Goal: Task Accomplishment & Management: Manage account settings

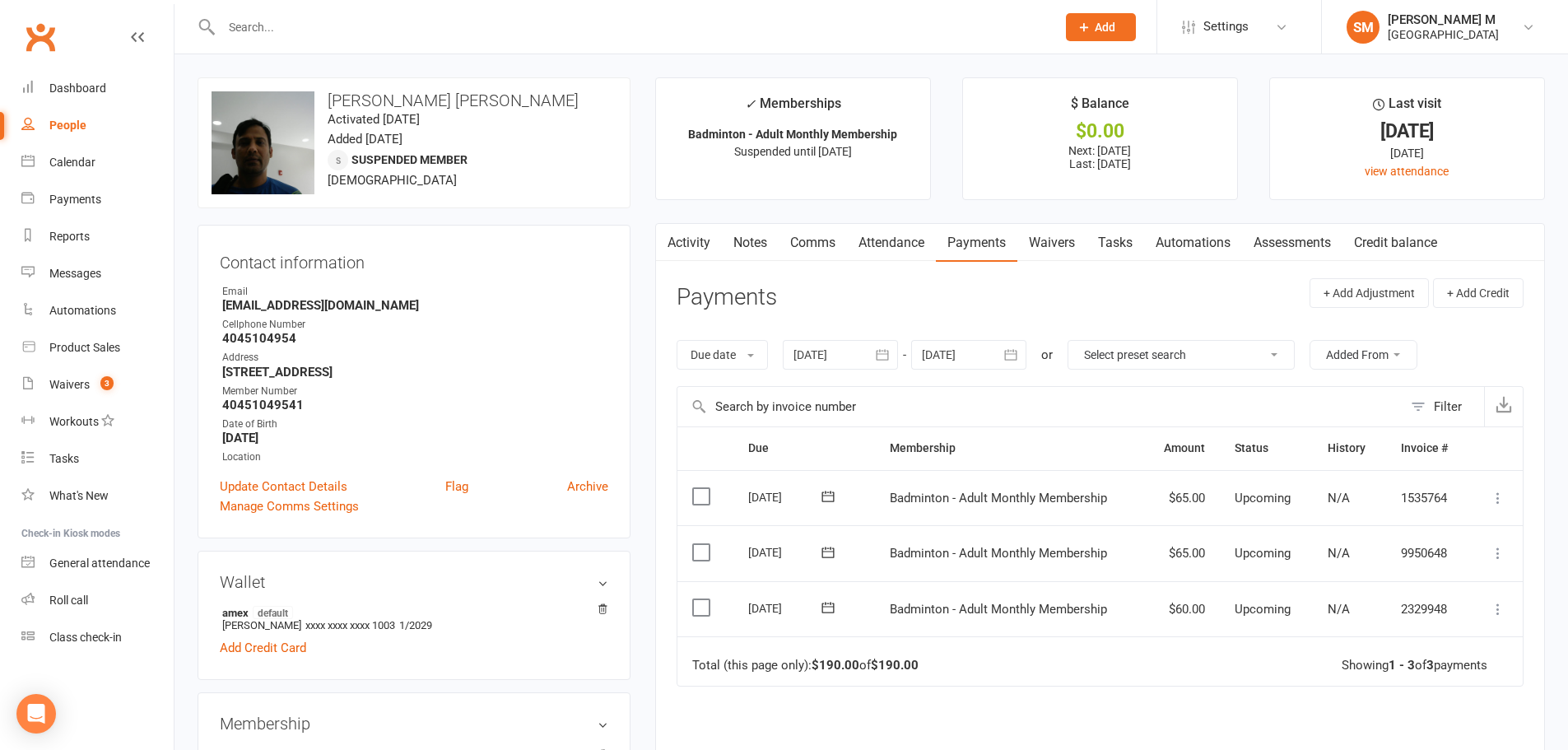
click at [253, 22] on input "text" at bounding box center [630, 26] width 828 height 23
paste input "leticiadavordzi@gmail.com"
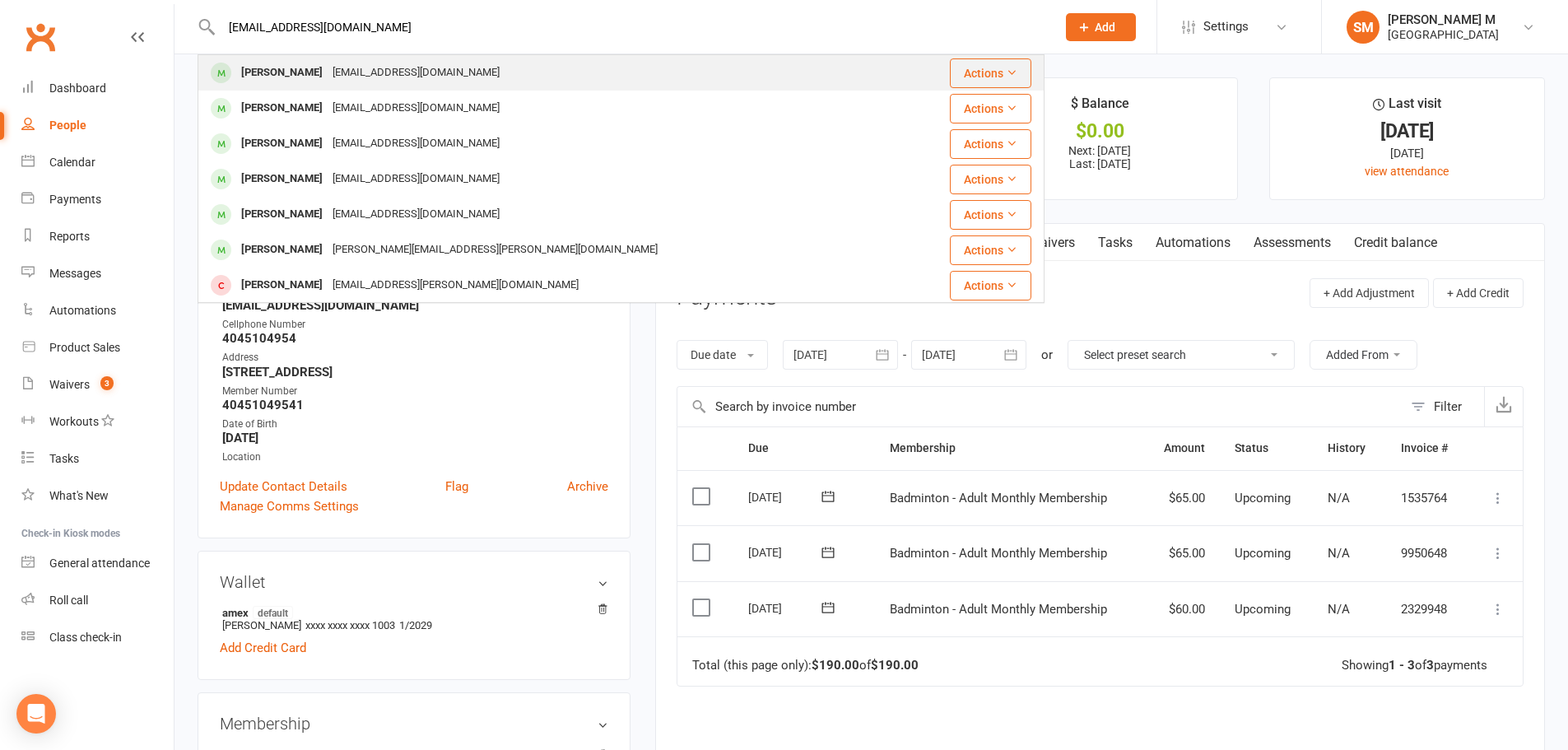
type input "leticiadavordzi@gmail.com"
click at [274, 79] on div "Leticia Davordzi" at bounding box center [282, 73] width 92 height 24
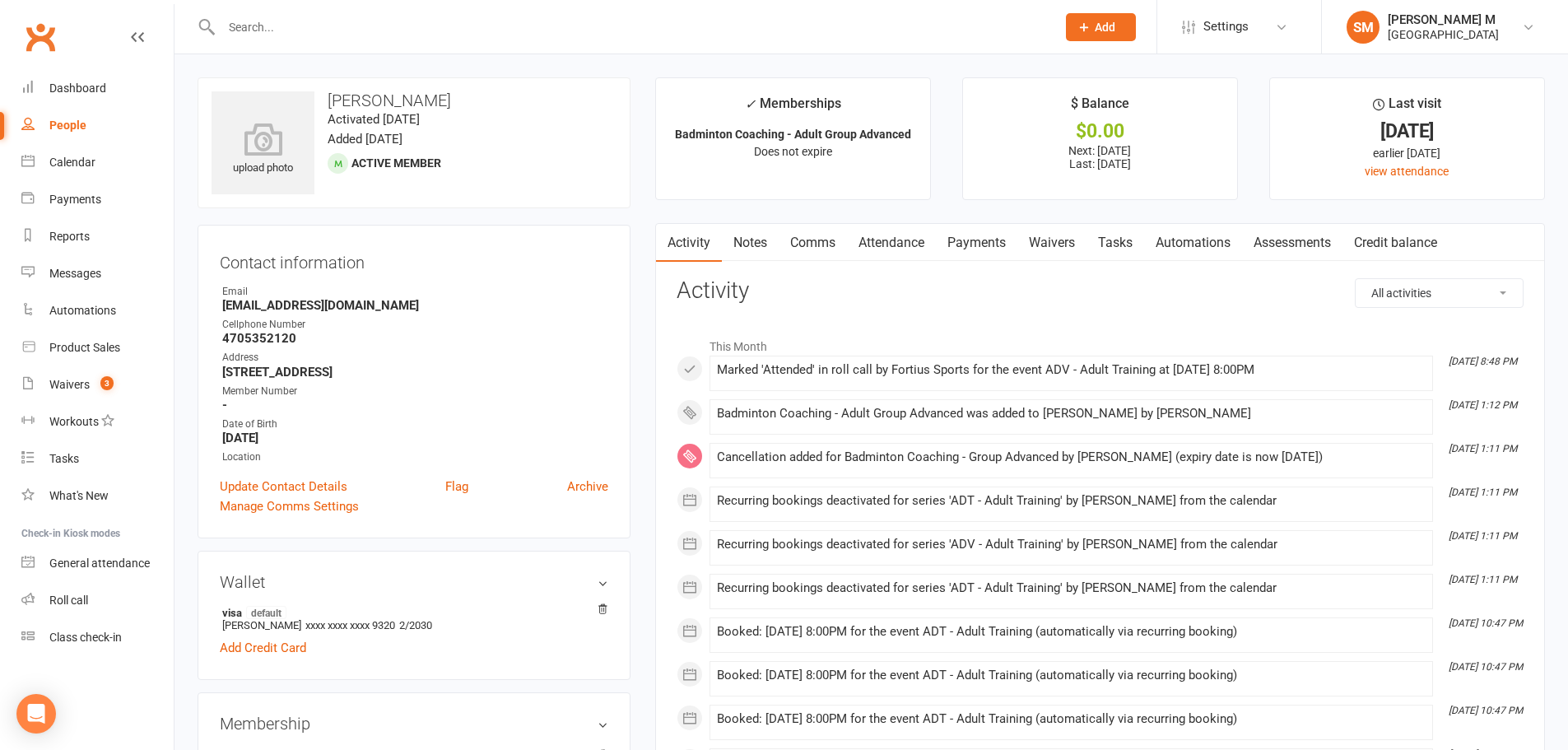
click at [988, 245] on link "Payments" at bounding box center [977, 243] width 82 height 38
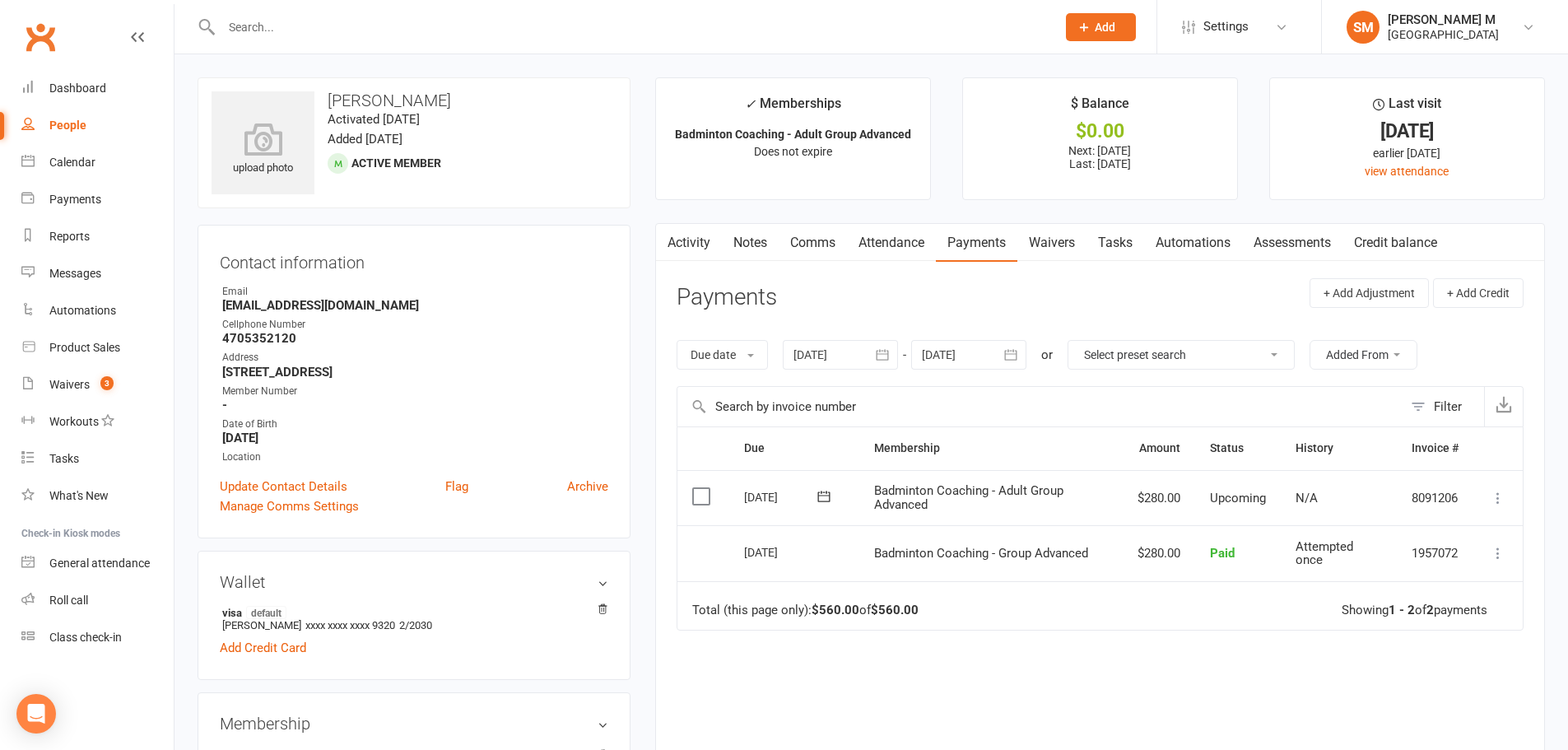
click at [685, 228] on link "Activity" at bounding box center [689, 243] width 66 height 38
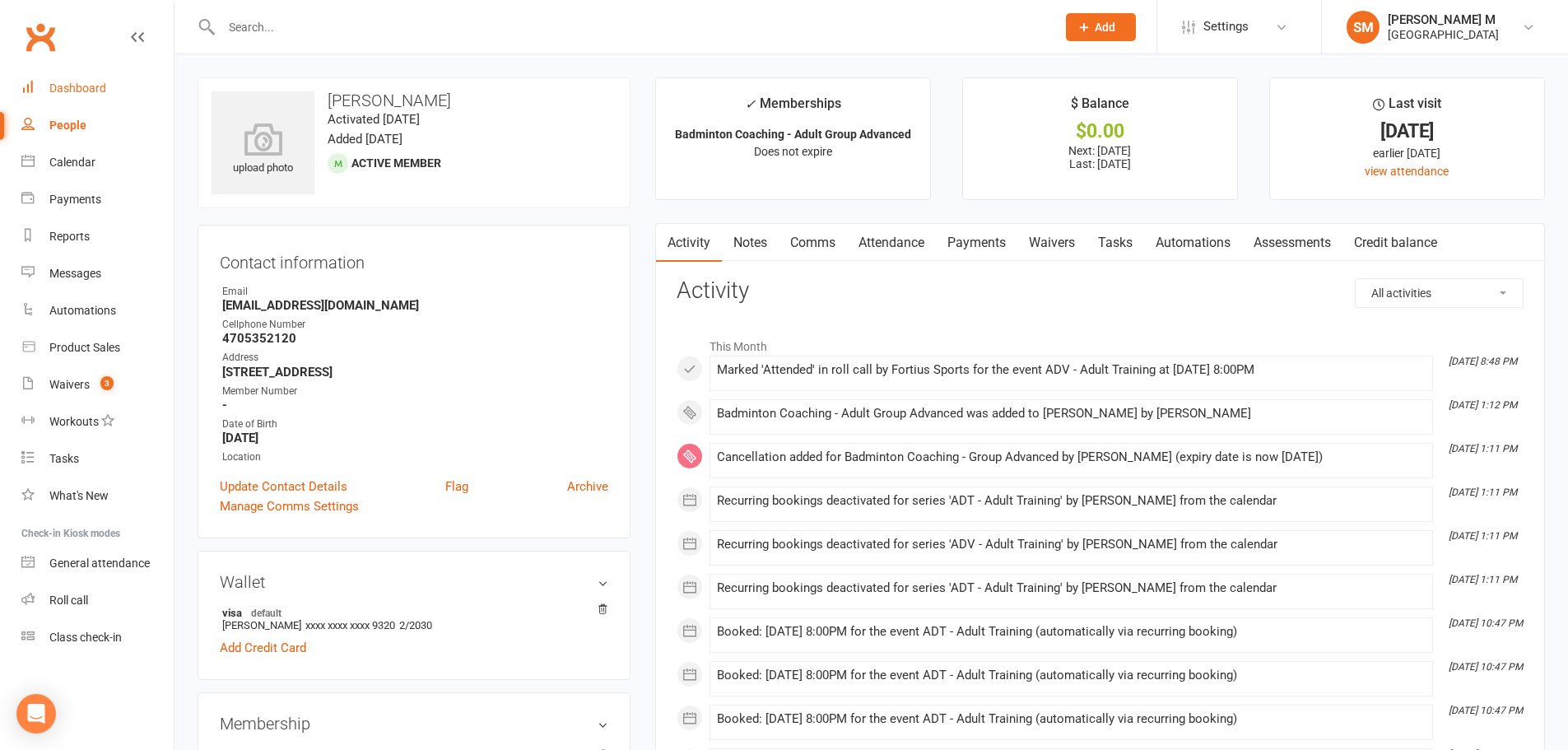
click at [68, 100] on link "Dashboard" at bounding box center [97, 88] width 152 height 37
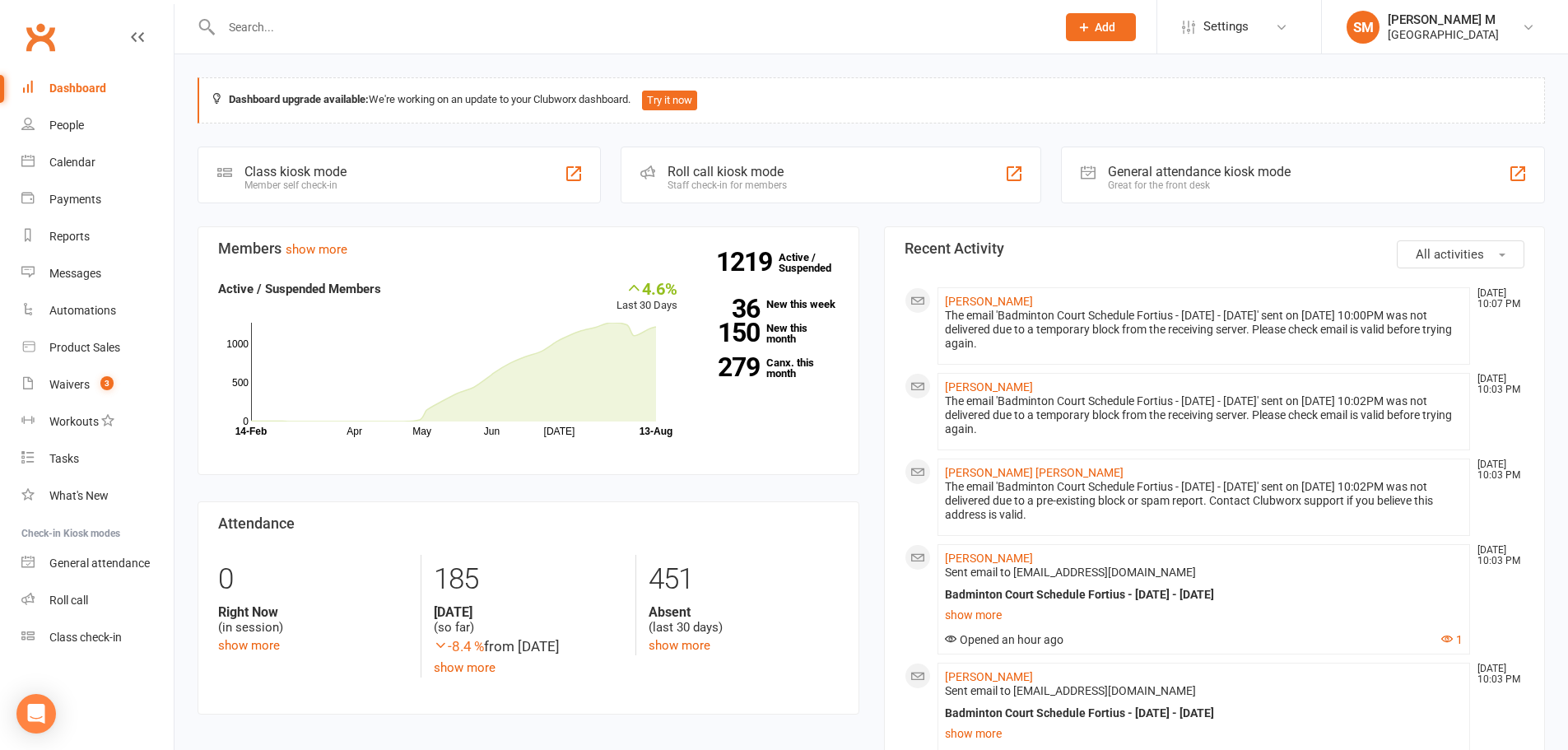
click at [48, 88] on link "Dashboard" at bounding box center [97, 88] width 152 height 37
click at [88, 207] on link "Payments" at bounding box center [97, 200] width 152 height 37
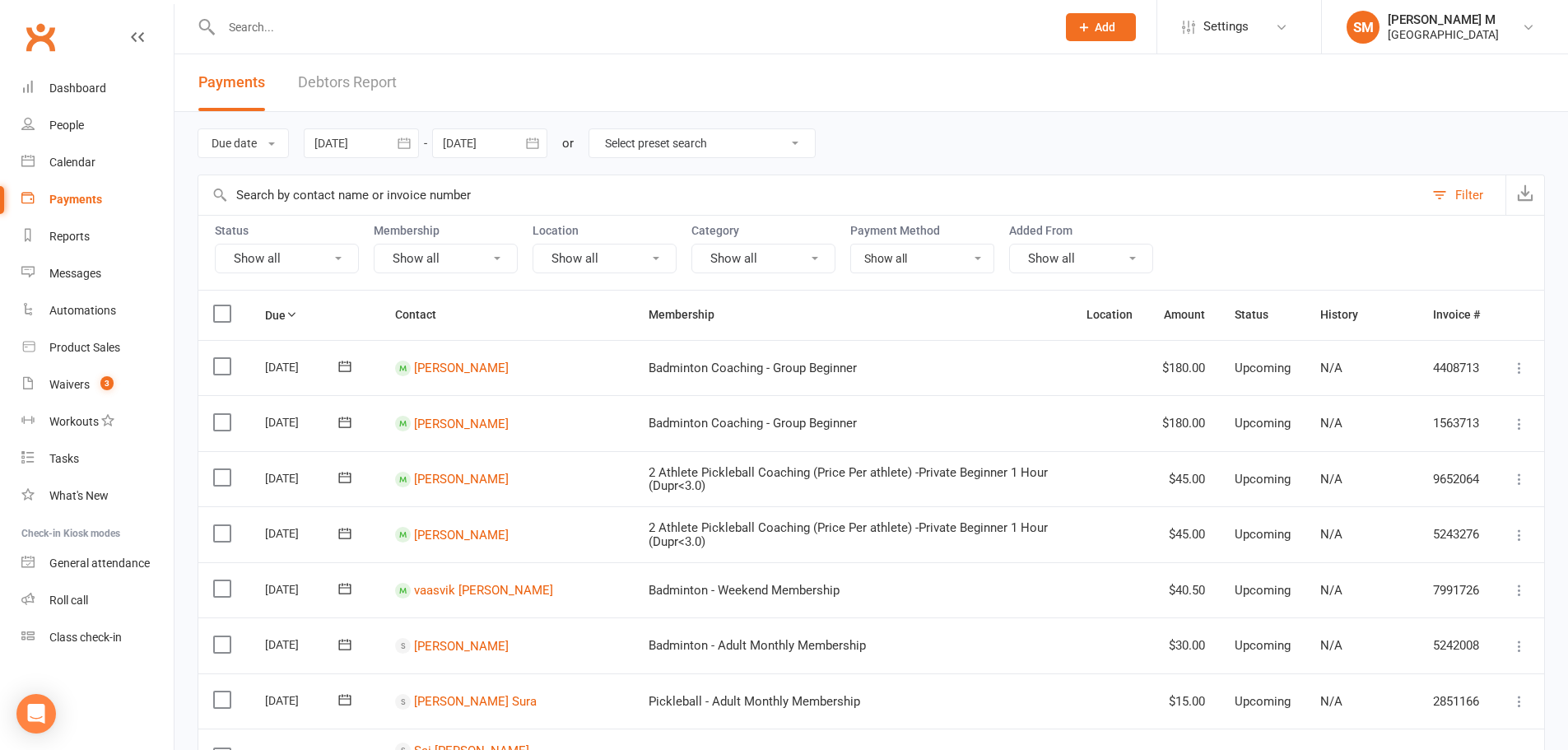
click at [407, 141] on icon "button" at bounding box center [403, 143] width 16 height 16
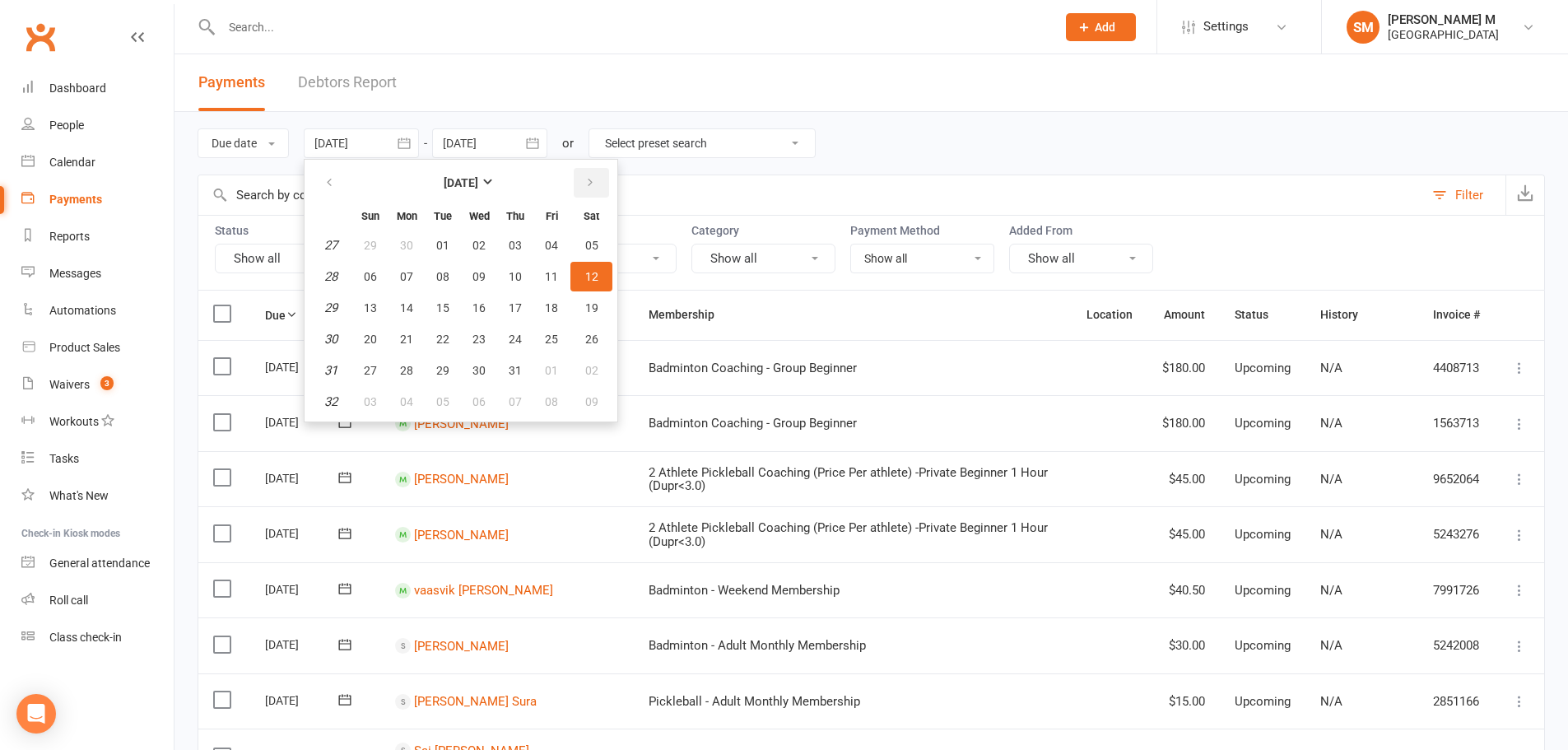
click at [584, 176] on button "button" at bounding box center [591, 183] width 36 height 30
click at [541, 243] on button "01" at bounding box center [551, 245] width 35 height 30
type input "[DATE]"
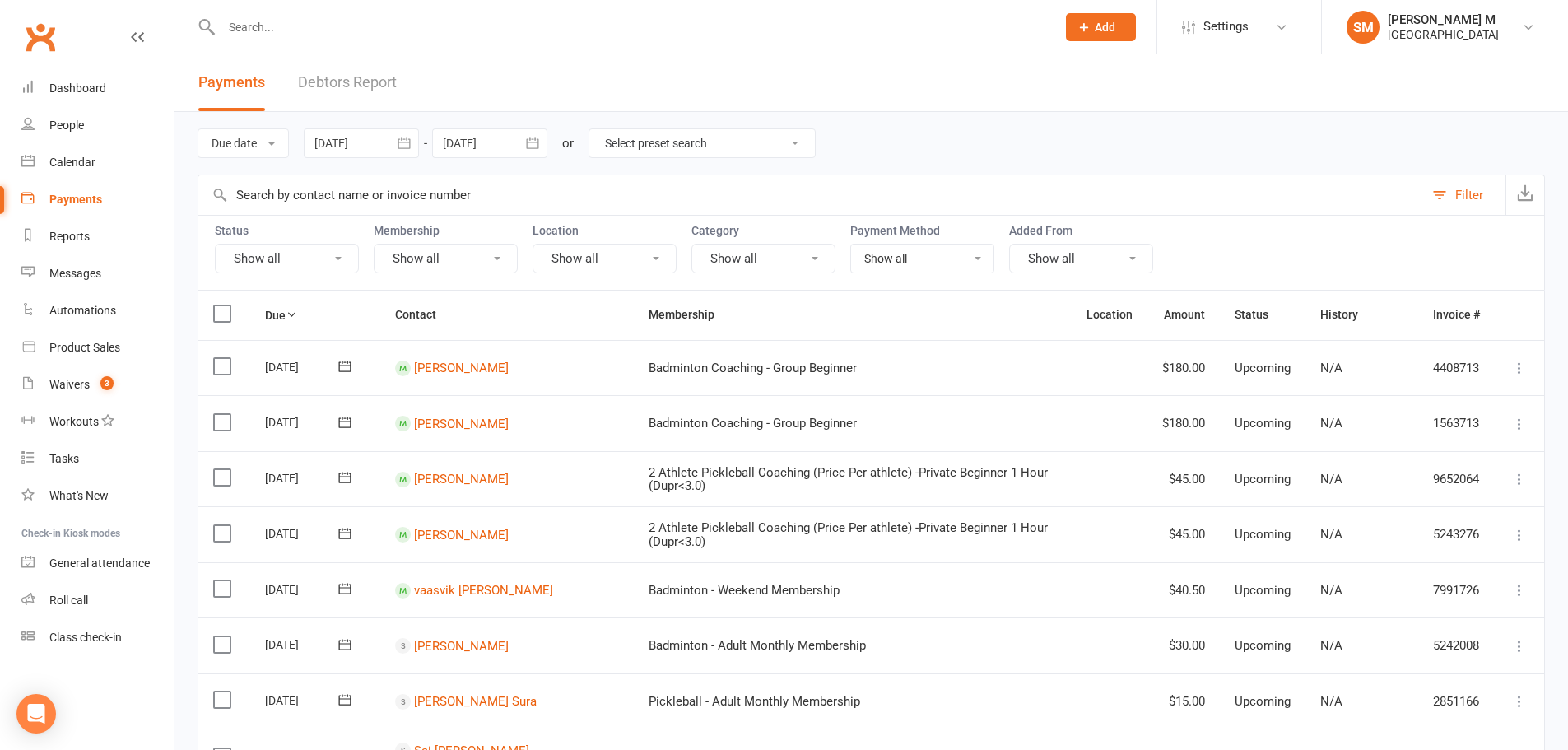
click at [533, 137] on icon "button" at bounding box center [532, 143] width 16 height 16
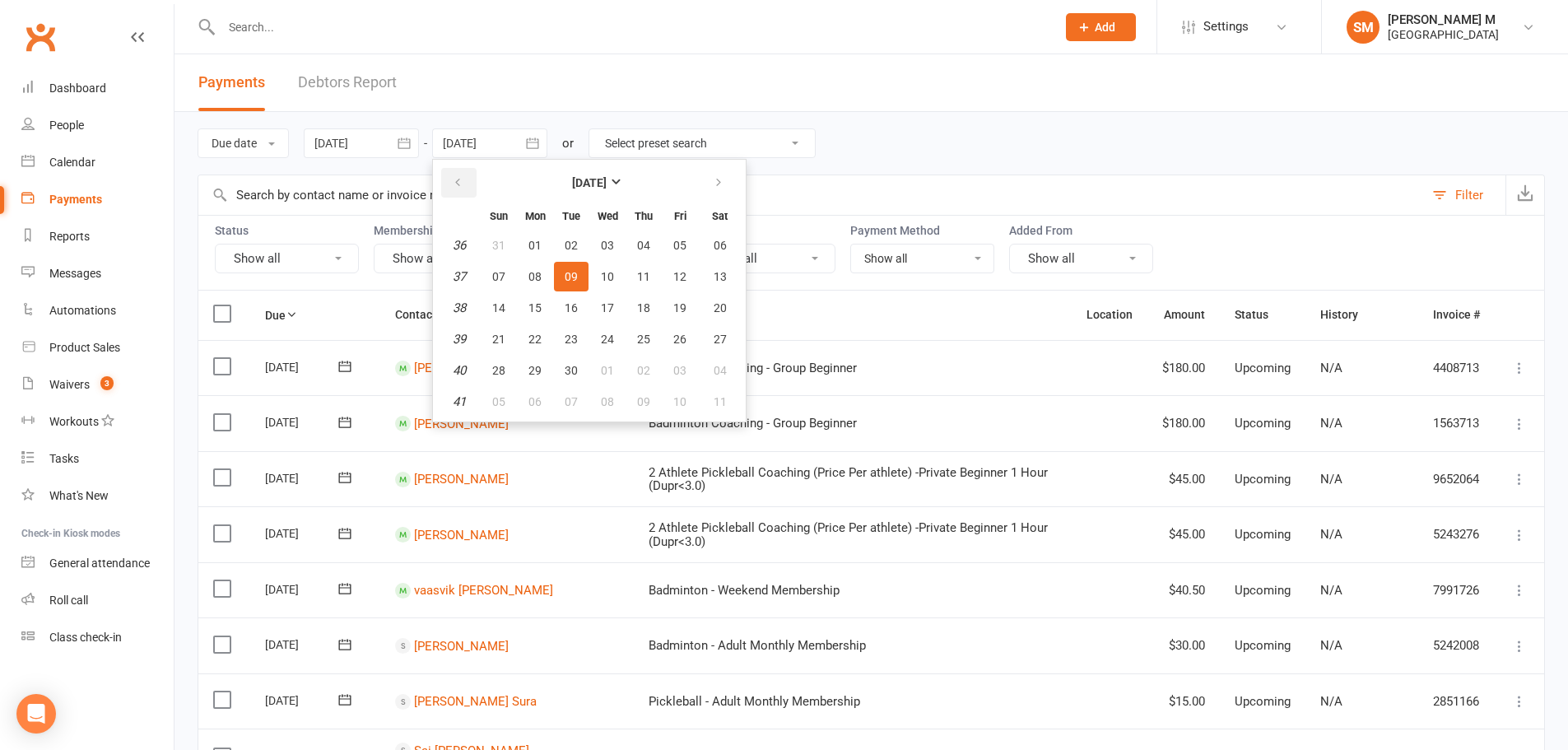
click at [460, 183] on icon "button" at bounding box center [458, 183] width 12 height 14
click at [510, 394] on button "31" at bounding box center [499, 401] width 35 height 30
type input "[DATE]"
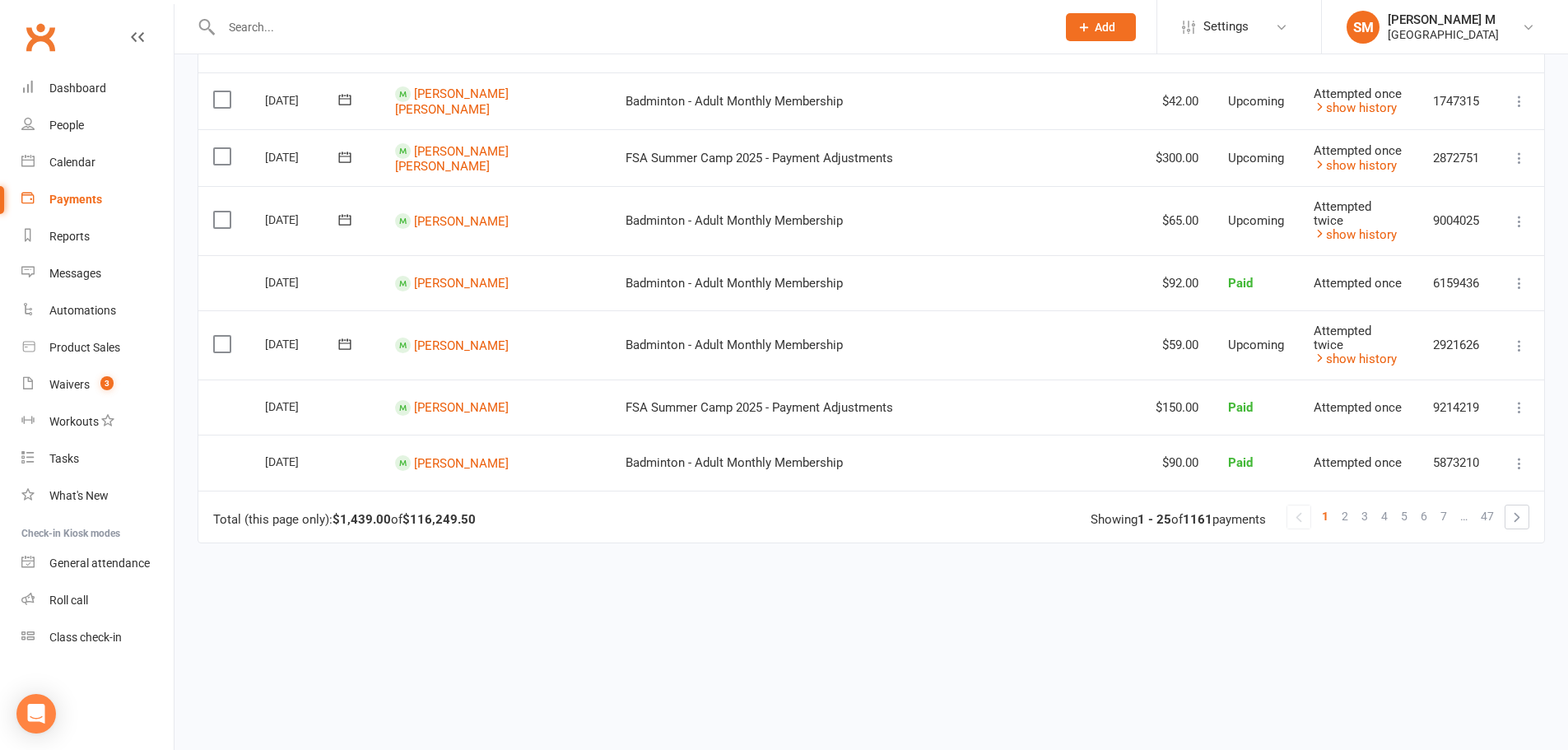
scroll to position [1185, 0]
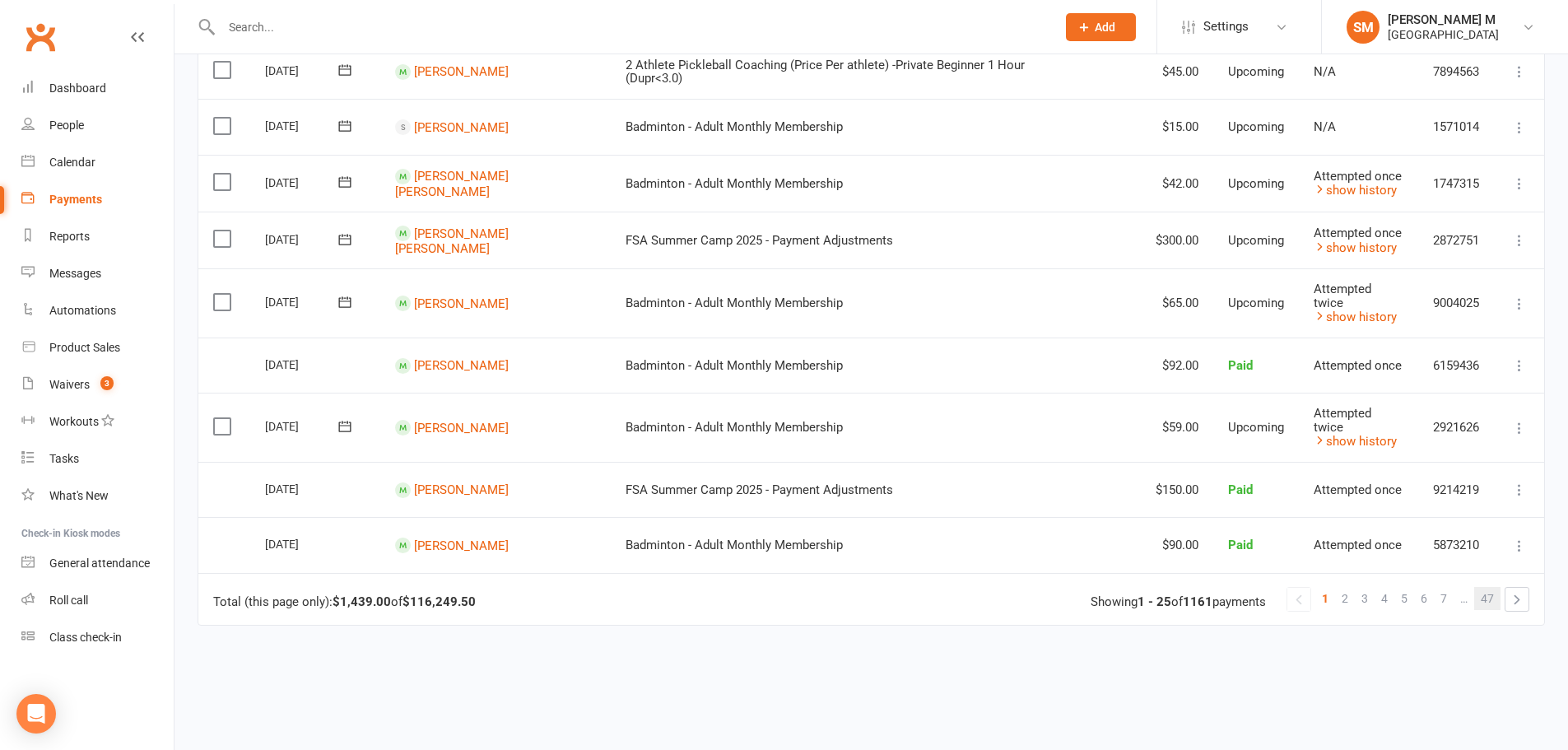
click at [1497, 587] on link "47" at bounding box center [1486, 598] width 26 height 23
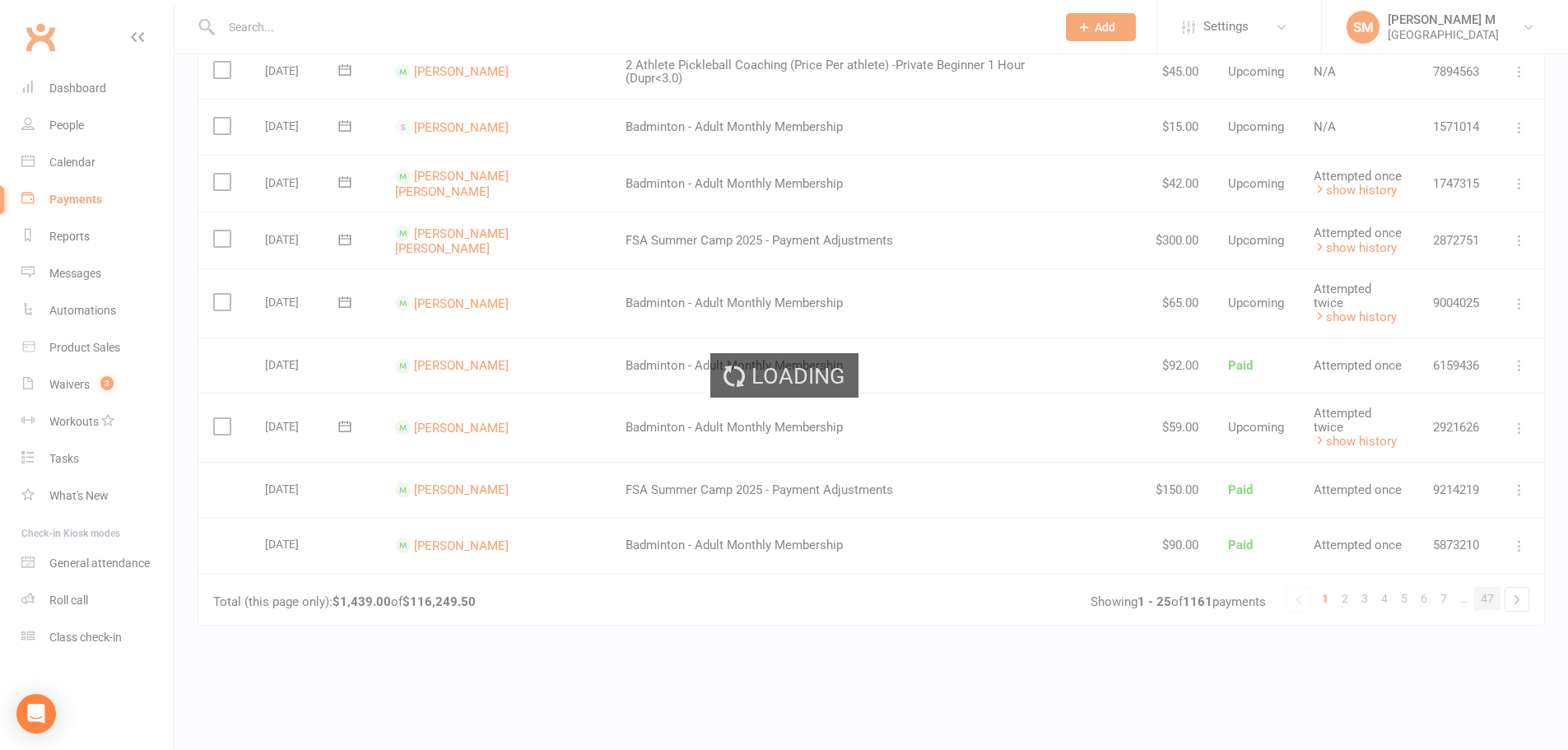
scroll to position [0, 0]
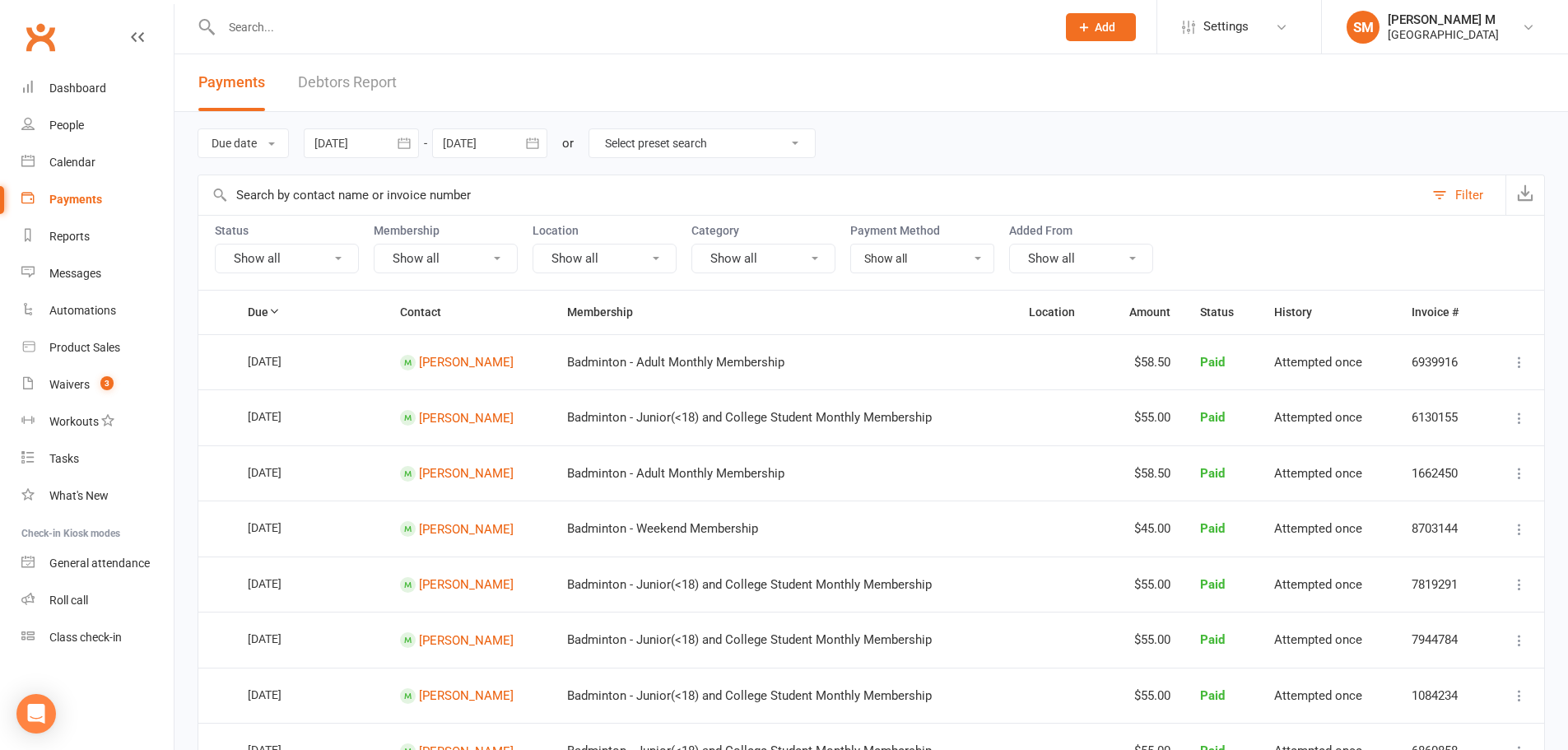
click at [620, 145] on select "Select preset search All failures All skipped payments All pending payments Suc…" at bounding box center [702, 143] width 225 height 28
click at [651, 138] on select "Select preset search All failures All skipped payments All pending payments Suc…" at bounding box center [702, 143] width 225 height 28
click at [279, 254] on button "Show all" at bounding box center [287, 258] width 144 height 30
click at [303, 330] on link "Upcoming" at bounding box center [307, 328] width 182 height 33
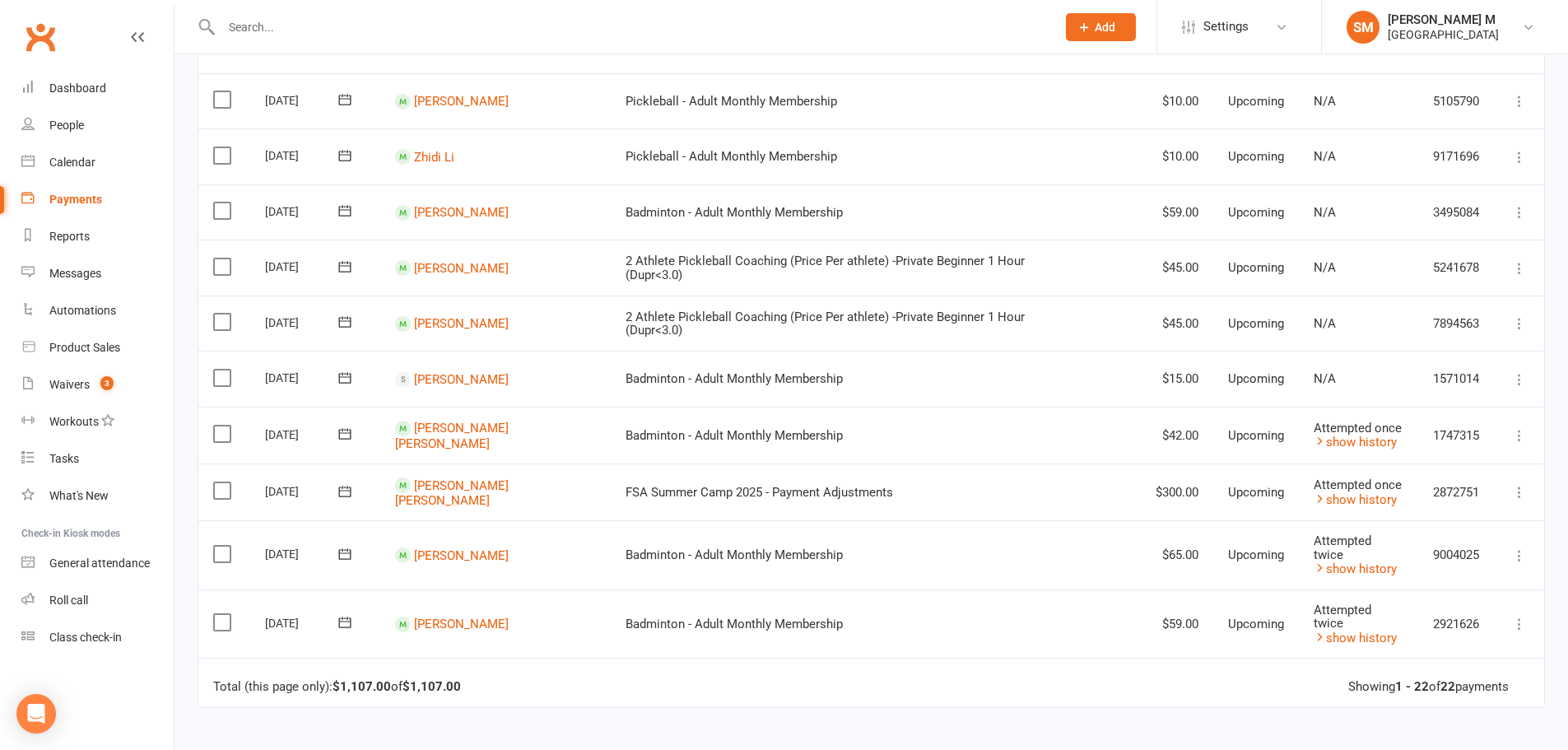
scroll to position [851, 0]
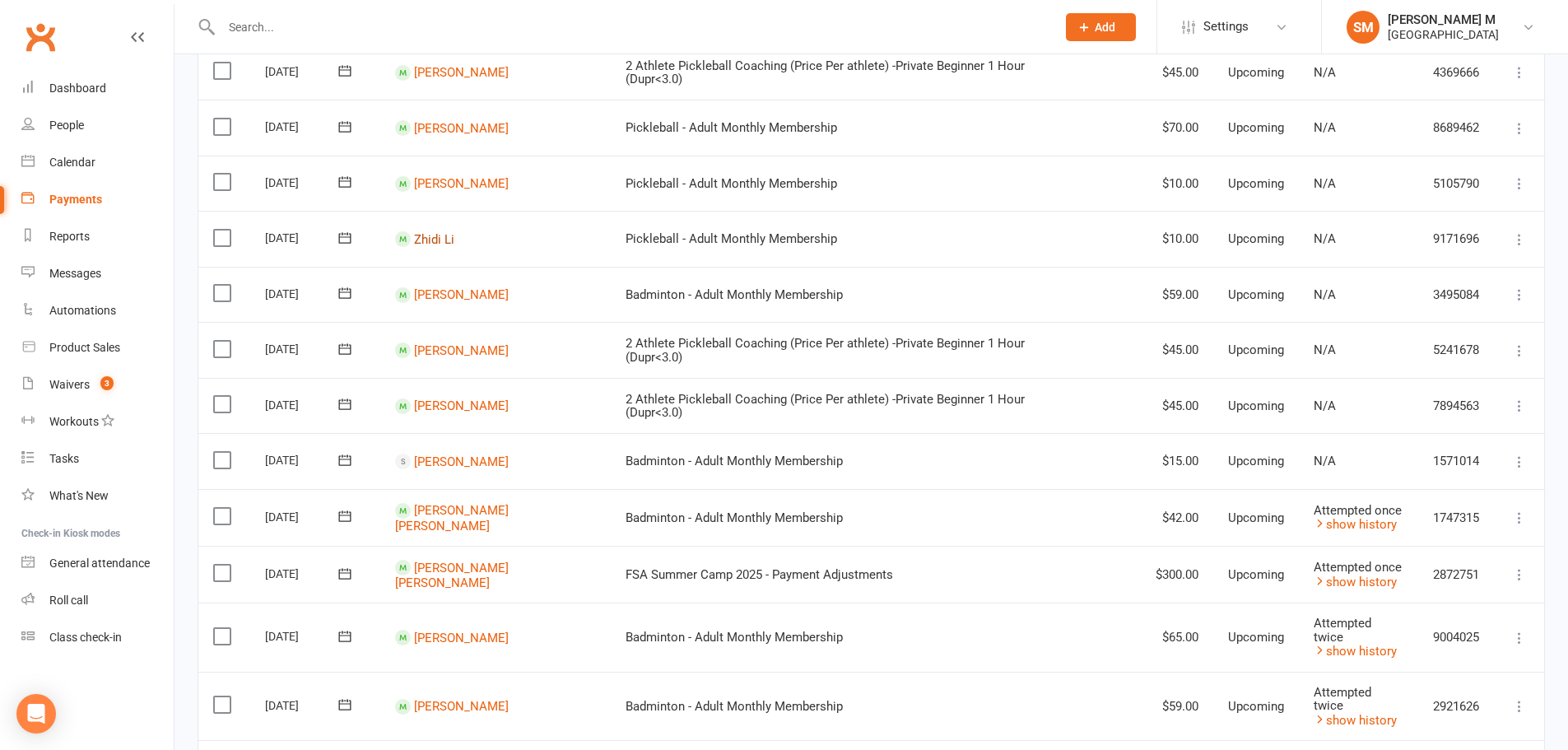
click at [423, 234] on link "Zhidi Li" at bounding box center [433, 238] width 40 height 14
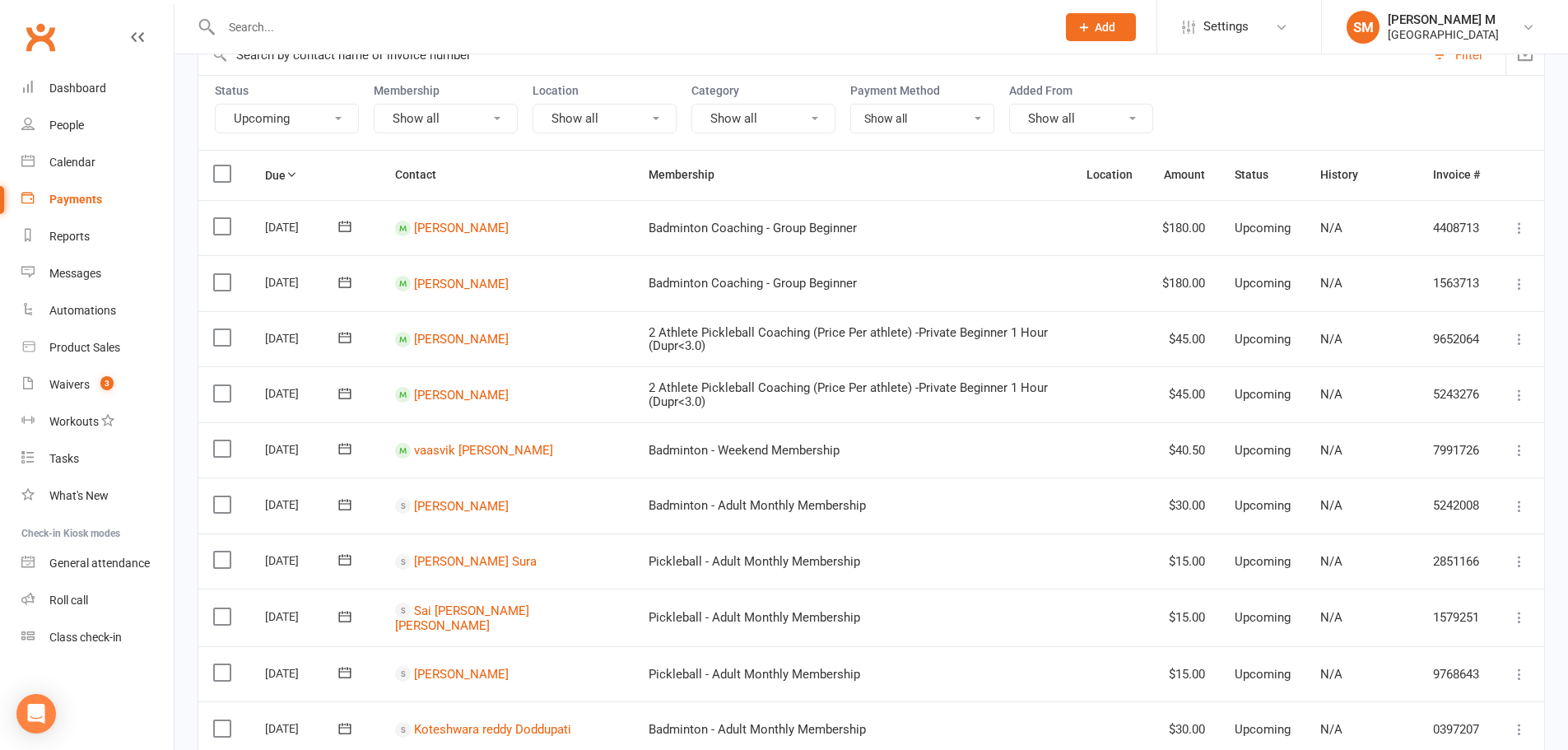
scroll to position [165, 0]
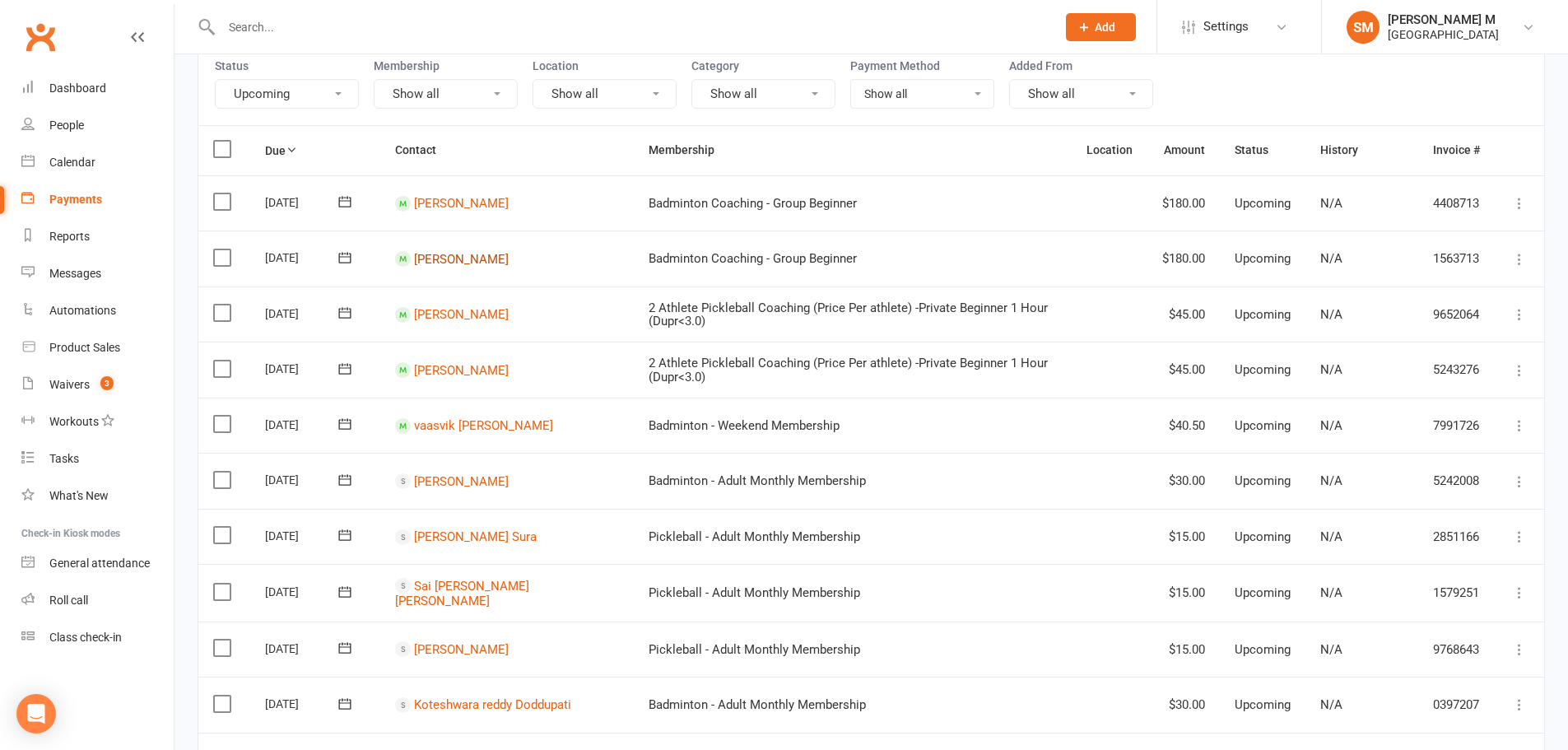
click at [471, 262] on link "[PERSON_NAME]" at bounding box center [460, 257] width 94 height 14
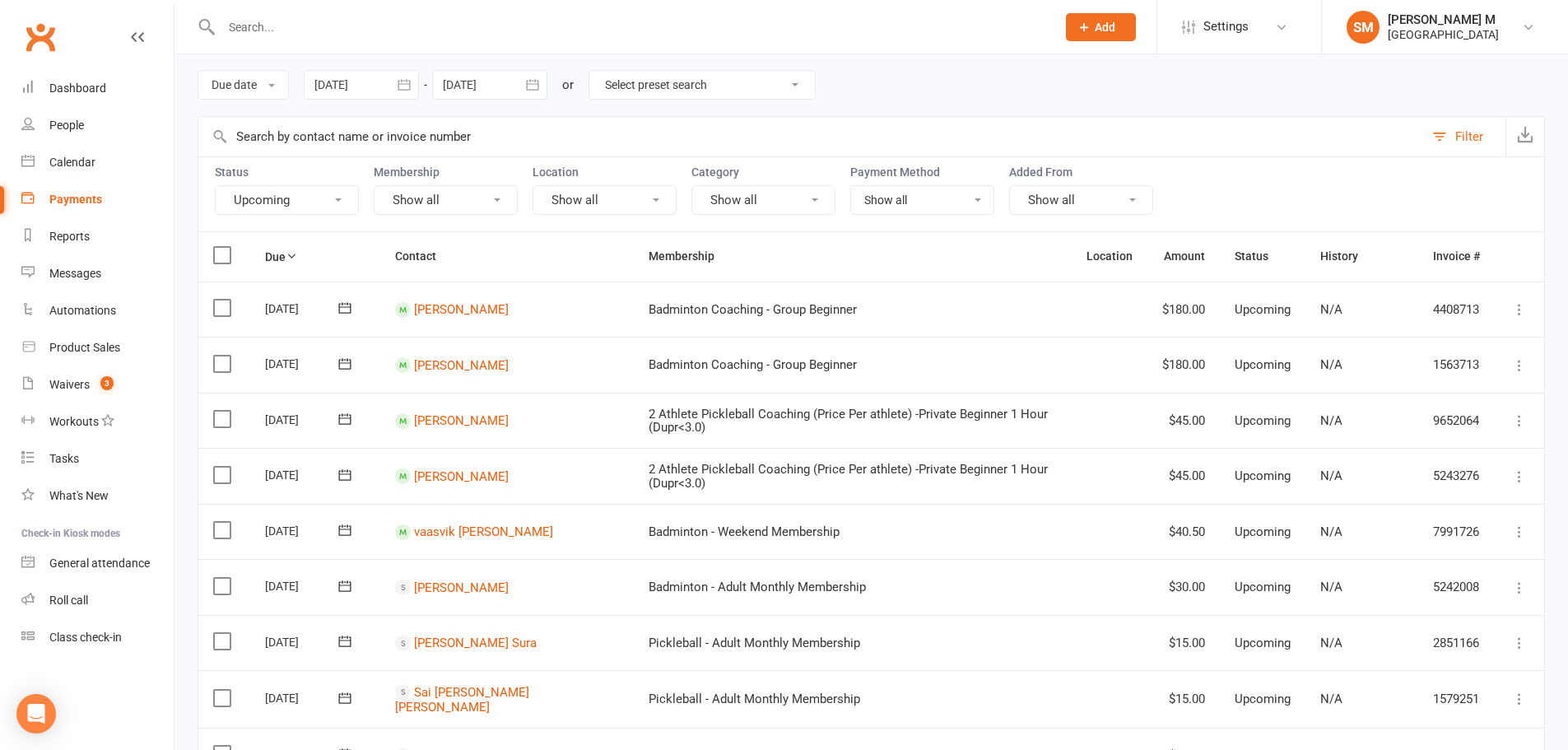
scroll to position [82, 0]
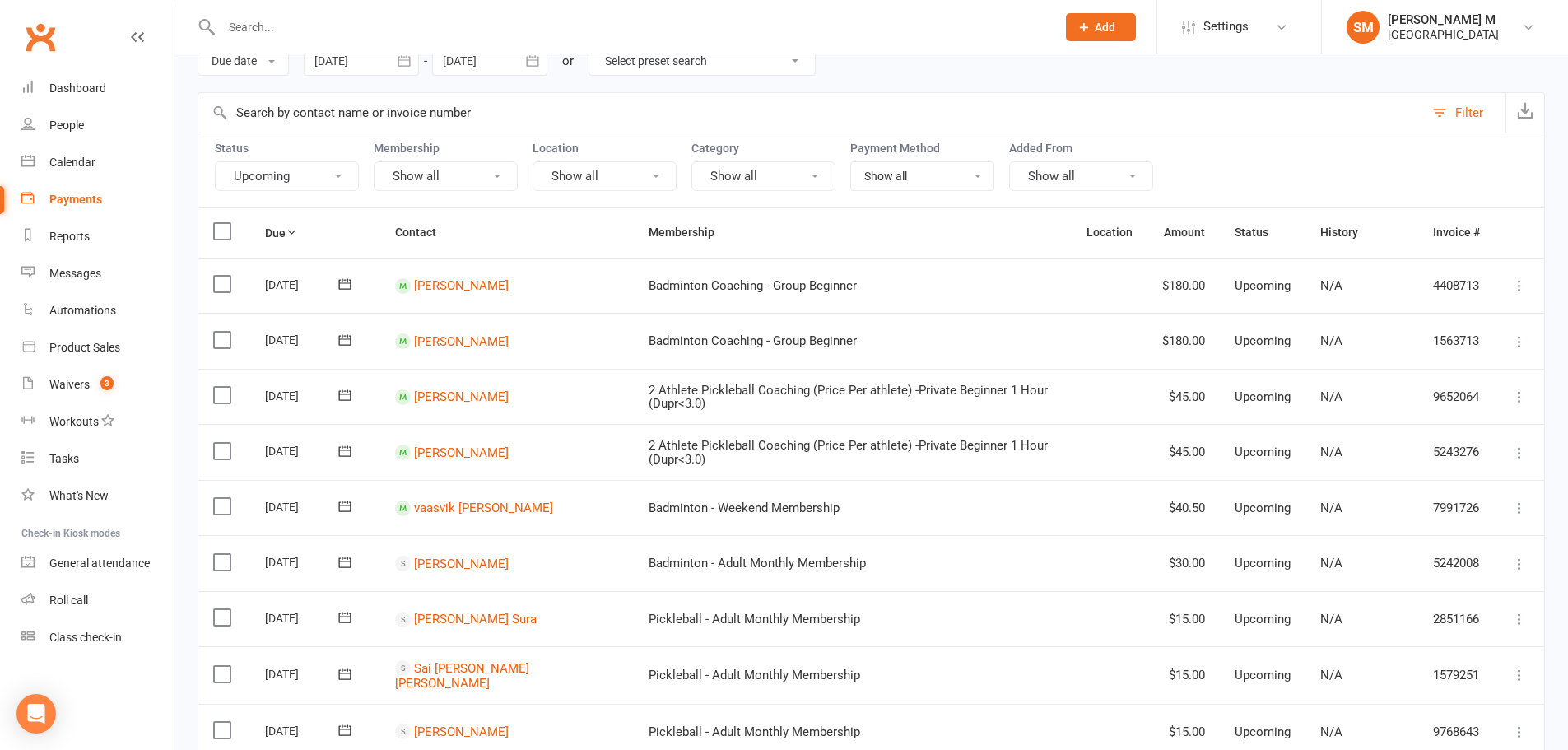
click at [480, 461] on td "[PERSON_NAME]" at bounding box center [507, 452] width 253 height 56
click at [463, 449] on link "[PERSON_NAME]" at bounding box center [460, 451] width 94 height 14
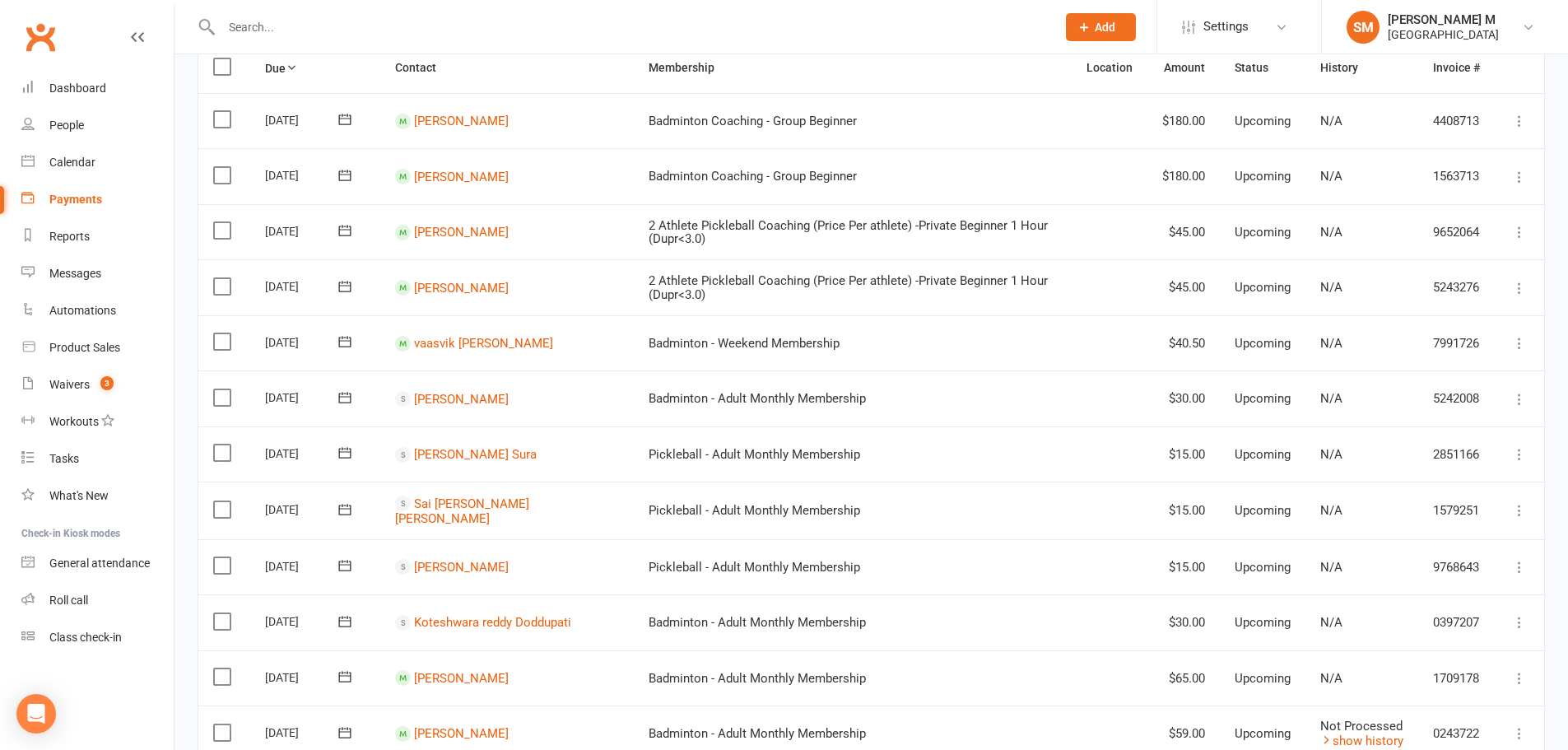
scroll to position [165, 0]
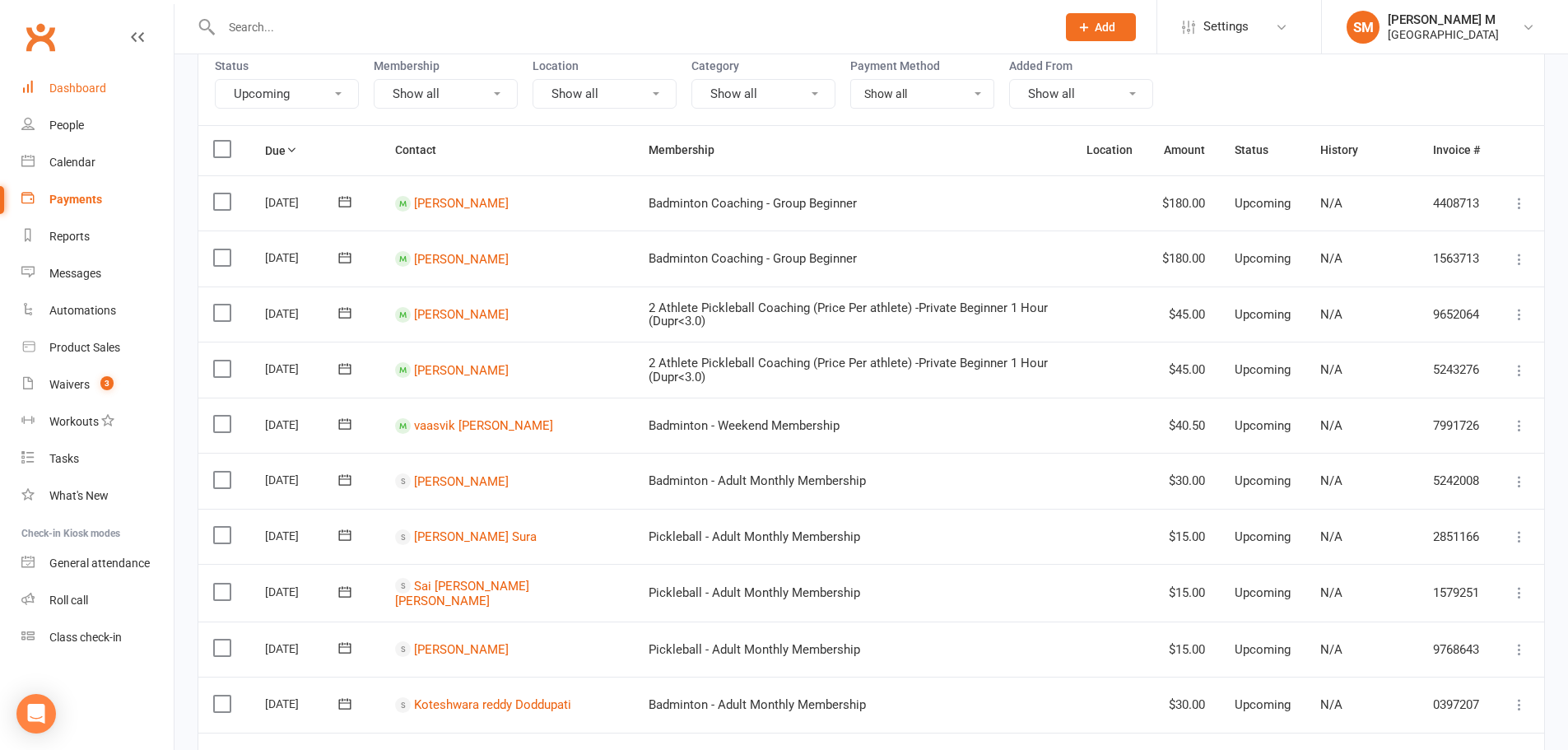
click at [93, 93] on div "Dashboard" at bounding box center [77, 88] width 57 height 14
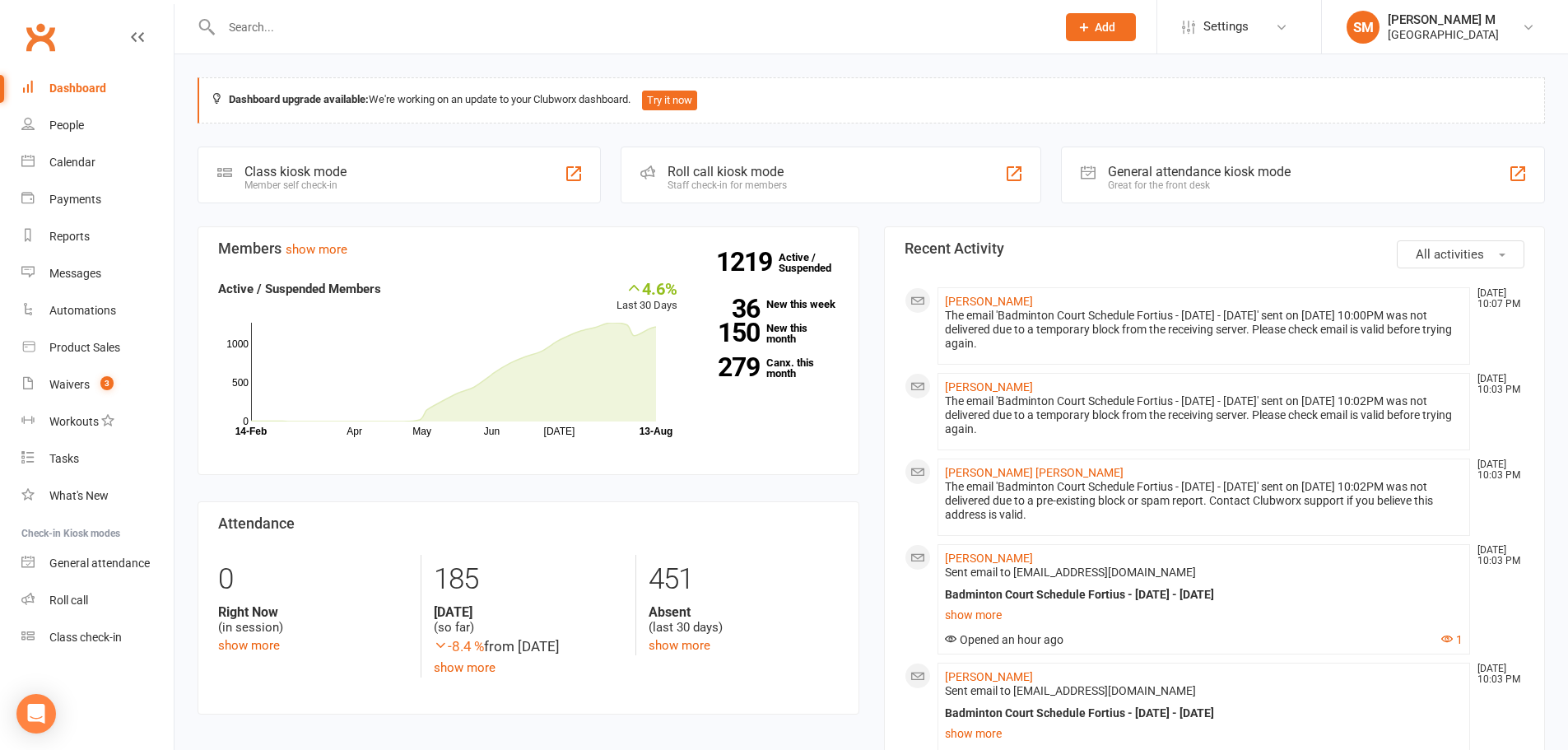
click at [273, 20] on input "text" at bounding box center [630, 26] width 828 height 23
click at [281, 24] on input "text" at bounding box center [630, 26] width 828 height 23
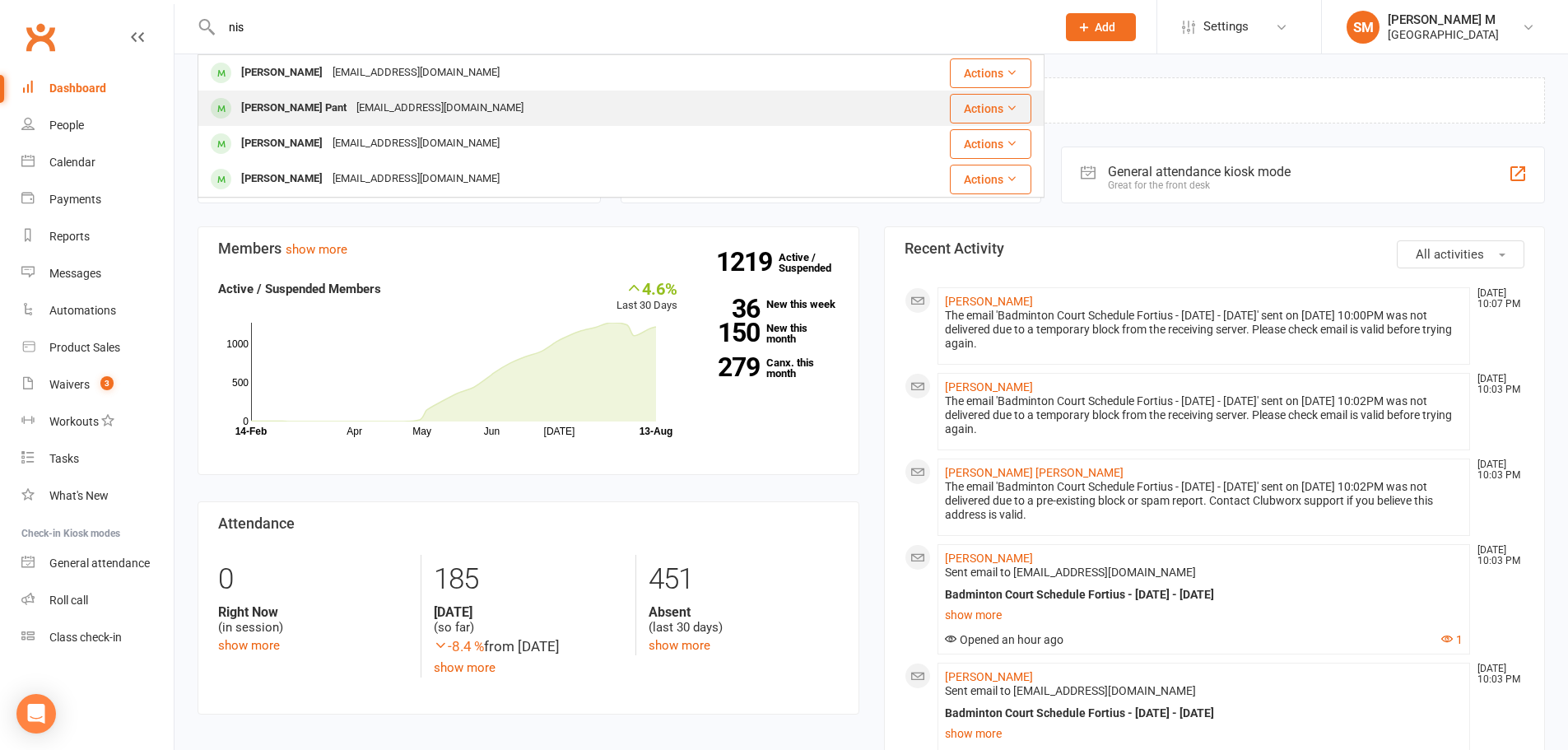
type input "nis"
click at [302, 102] on div "[PERSON_NAME] Pant" at bounding box center [294, 108] width 116 height 24
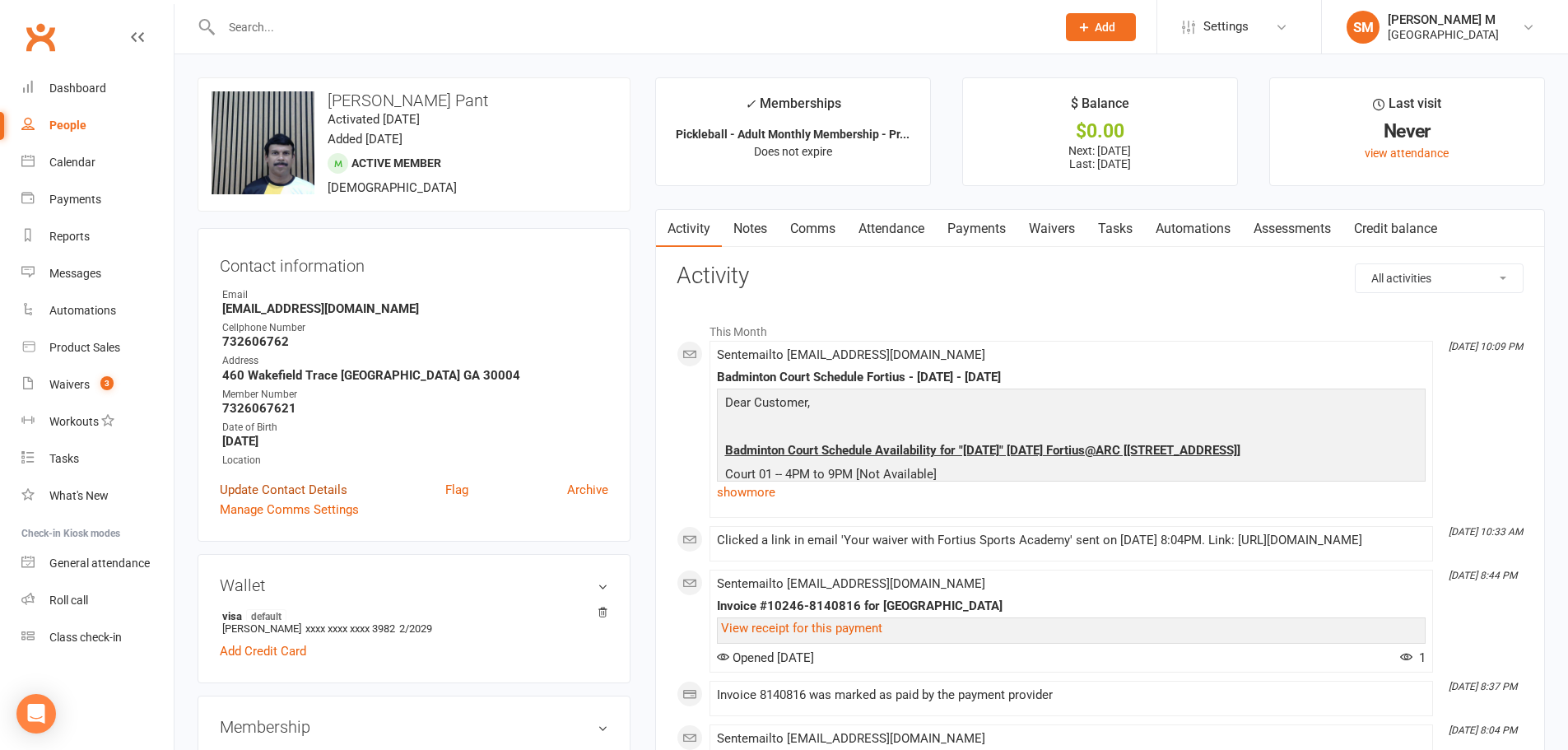
click at [307, 491] on link "Update Contact Details" at bounding box center [284, 489] width 127 height 20
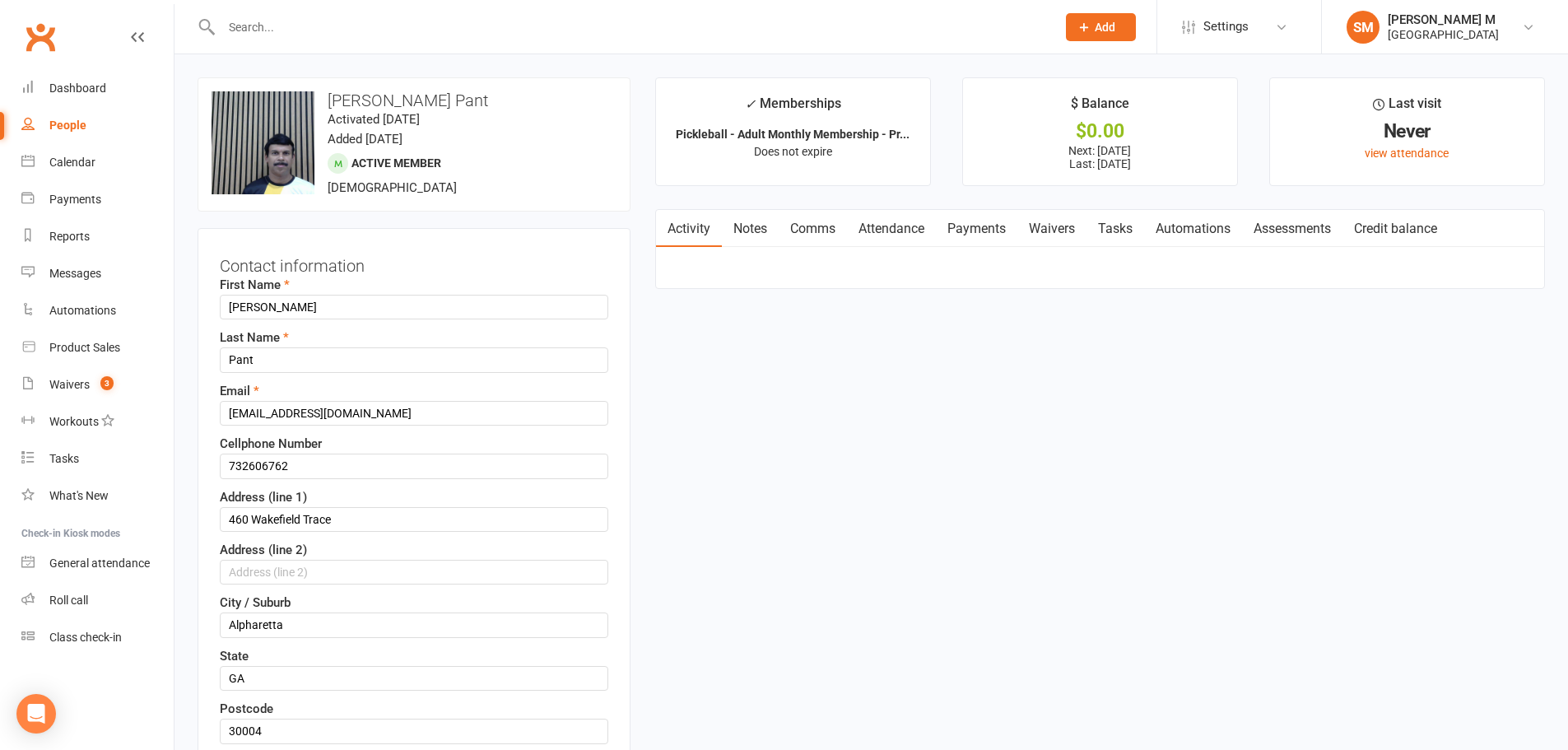
scroll to position [77, 0]
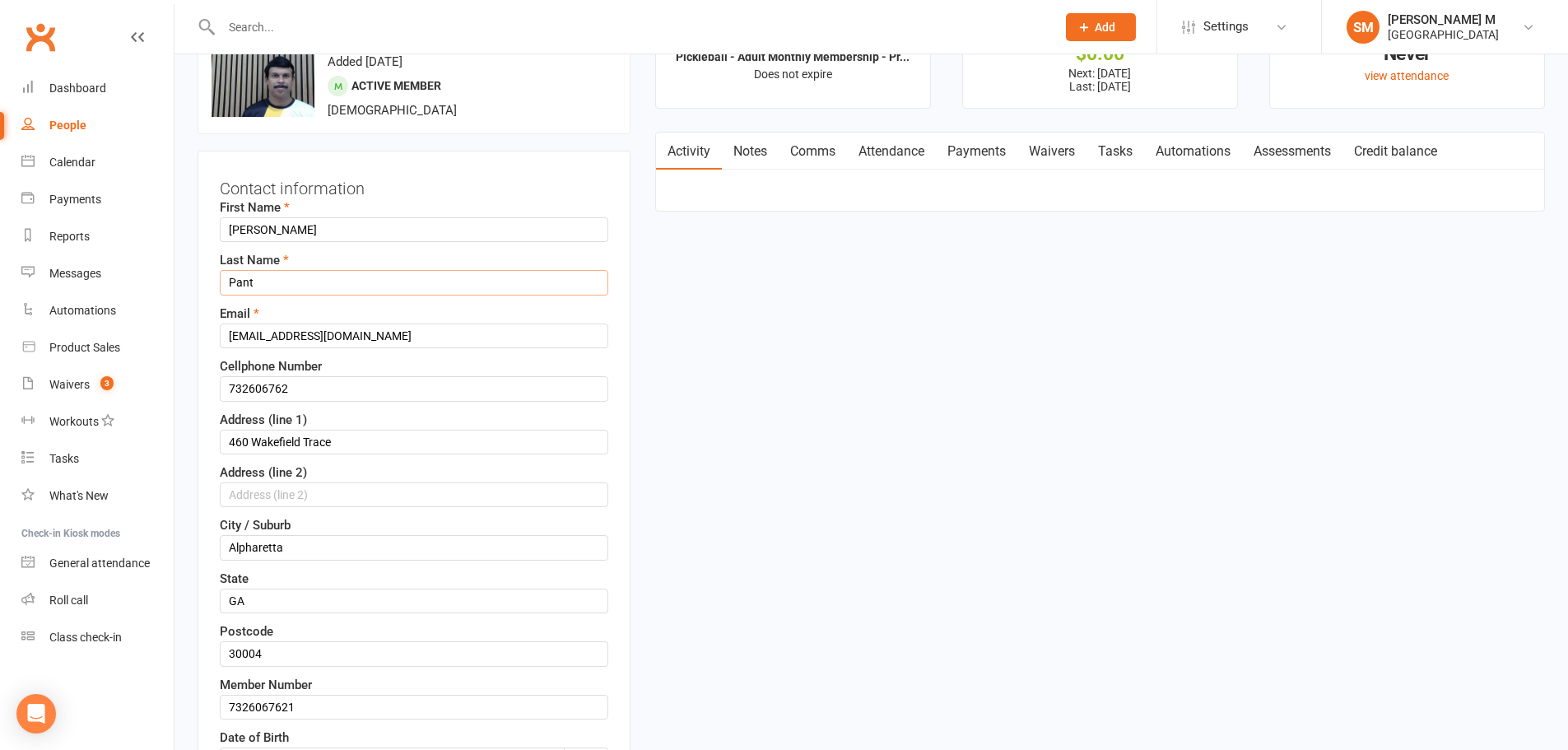
click at [297, 285] on input "Pant" at bounding box center [414, 282] width 388 height 25
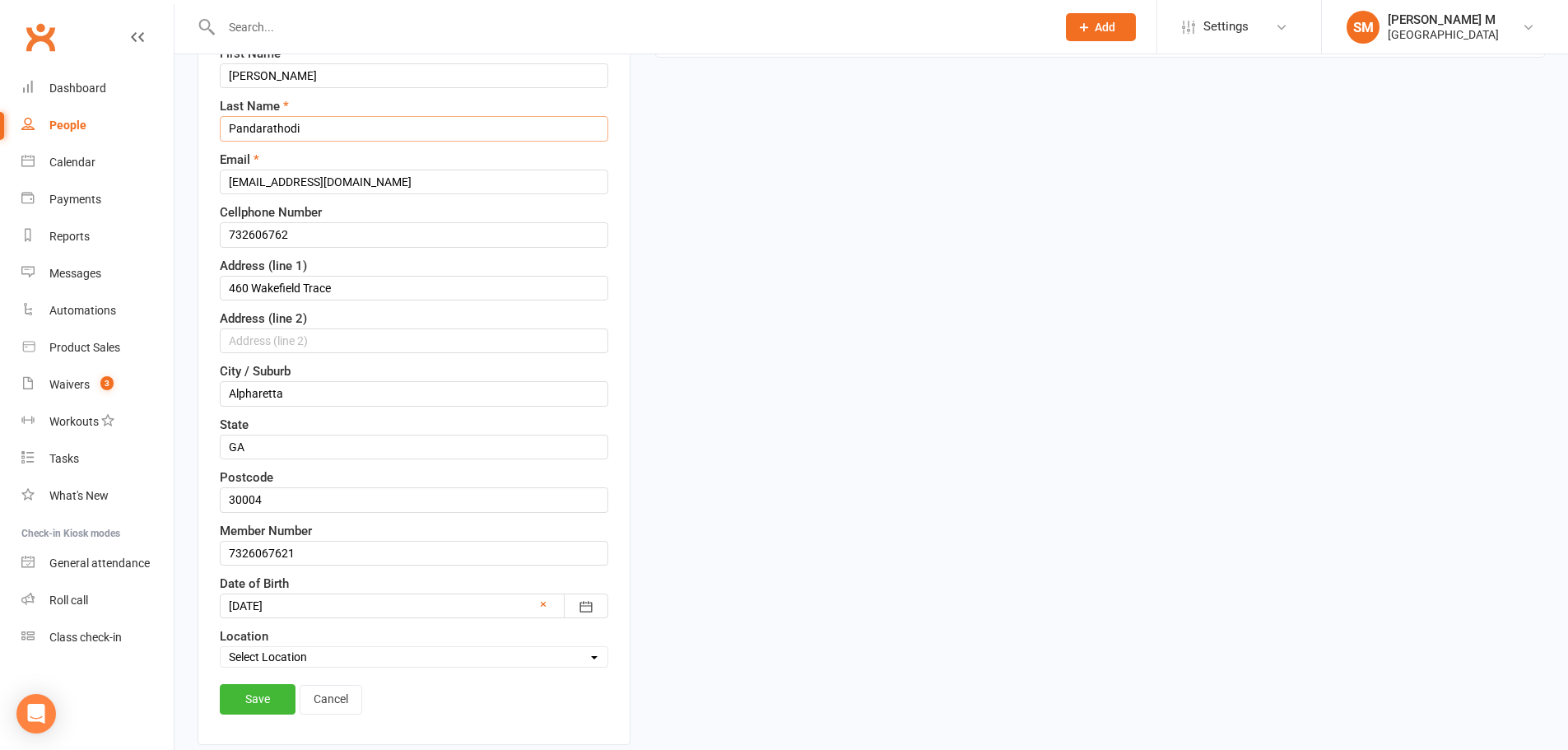
scroll to position [242, 0]
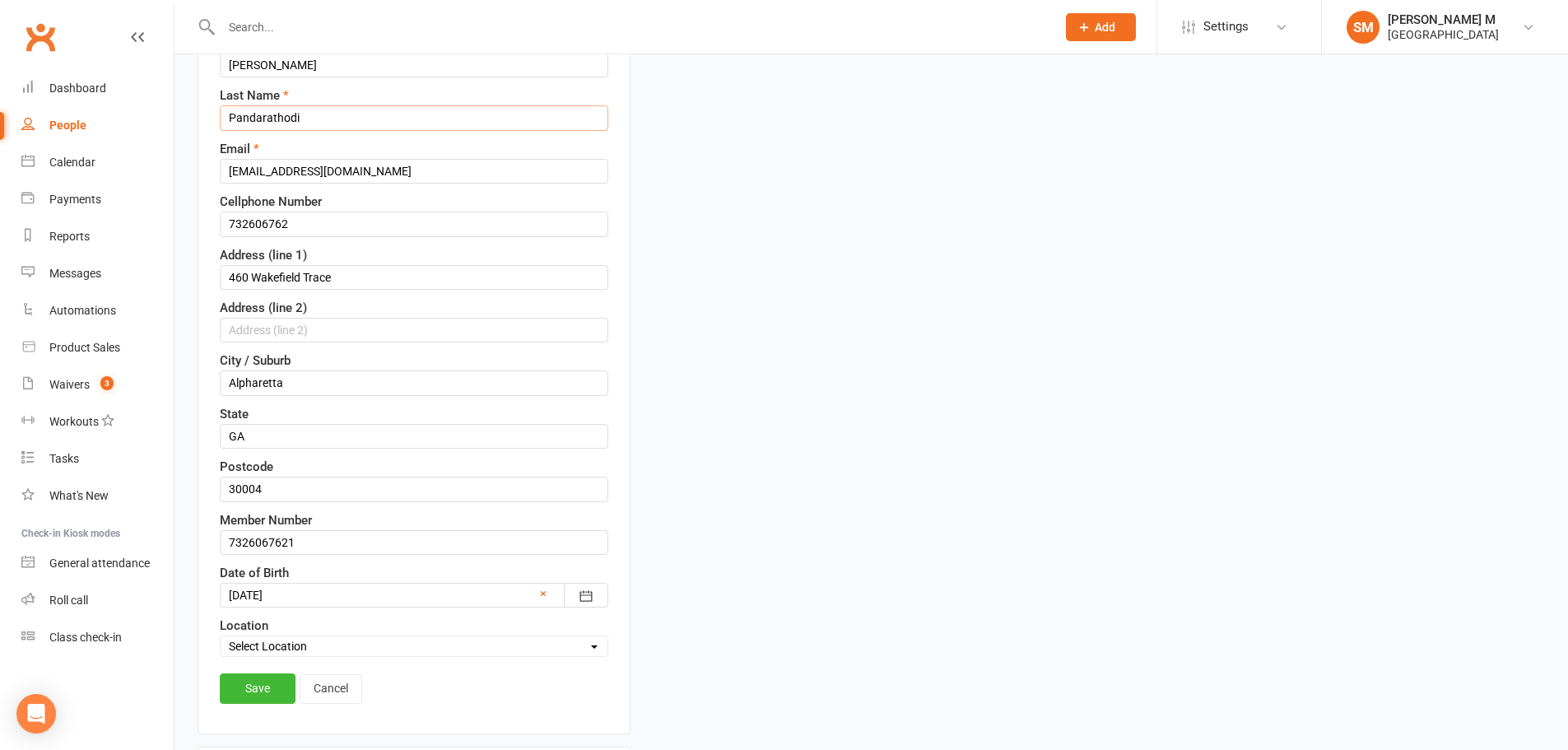
type input "Pandarathodi"
click at [266, 220] on input "732606762" at bounding box center [414, 223] width 388 height 25
type input "73260697627"
click at [267, 543] on input "7326067621" at bounding box center [414, 542] width 388 height 25
type input "732606976271"
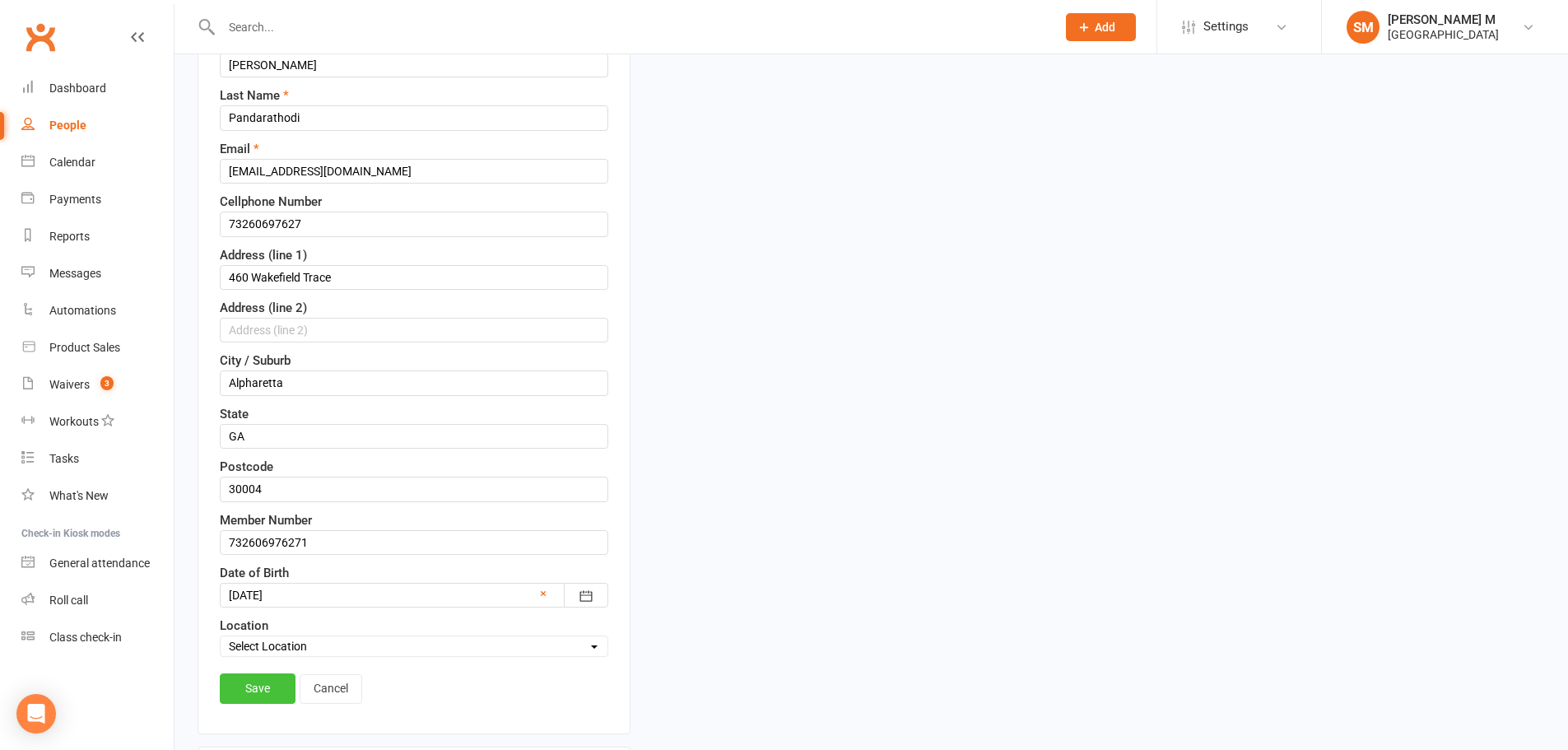
click at [280, 681] on link "Save" at bounding box center [257, 687] width 76 height 30
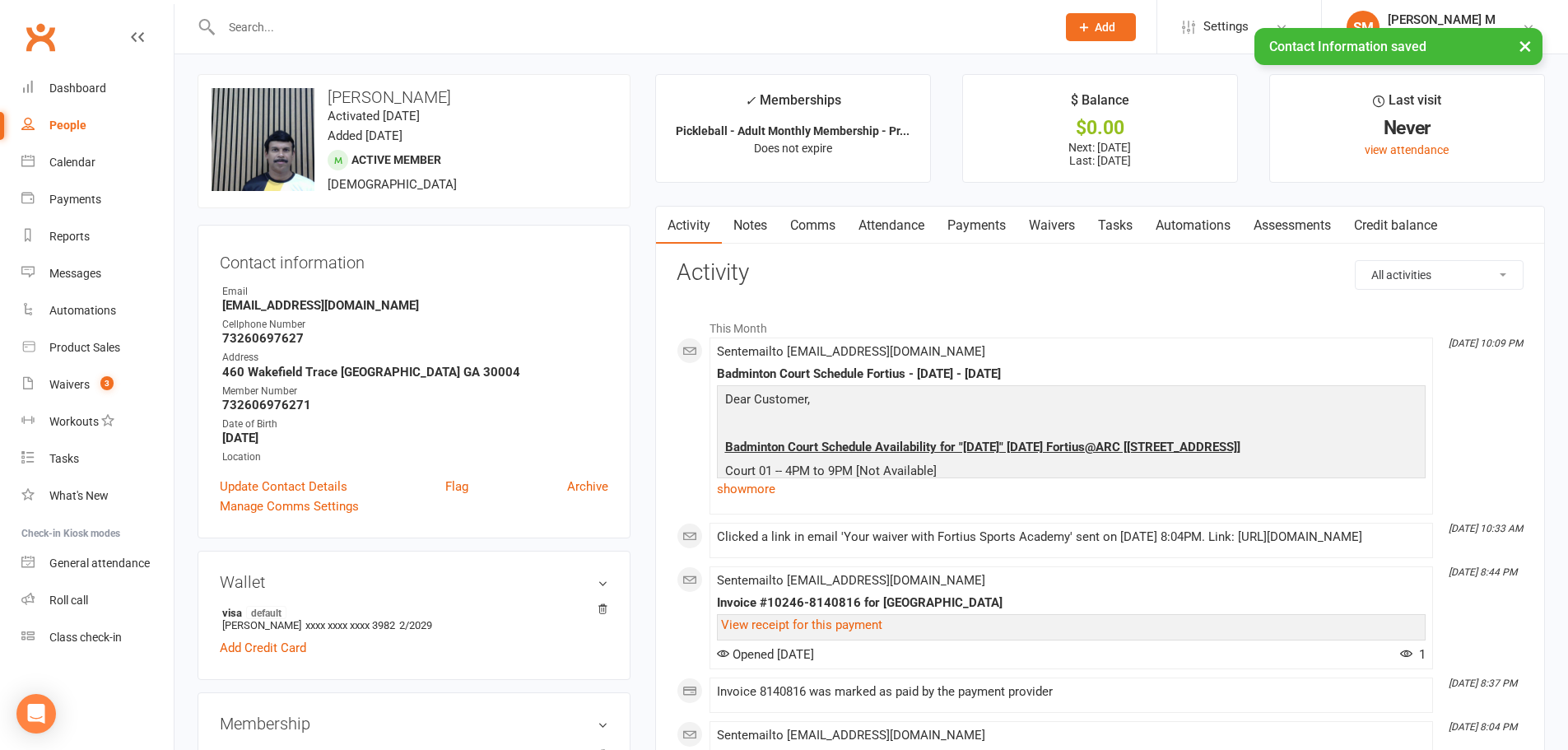
scroll to position [0, 0]
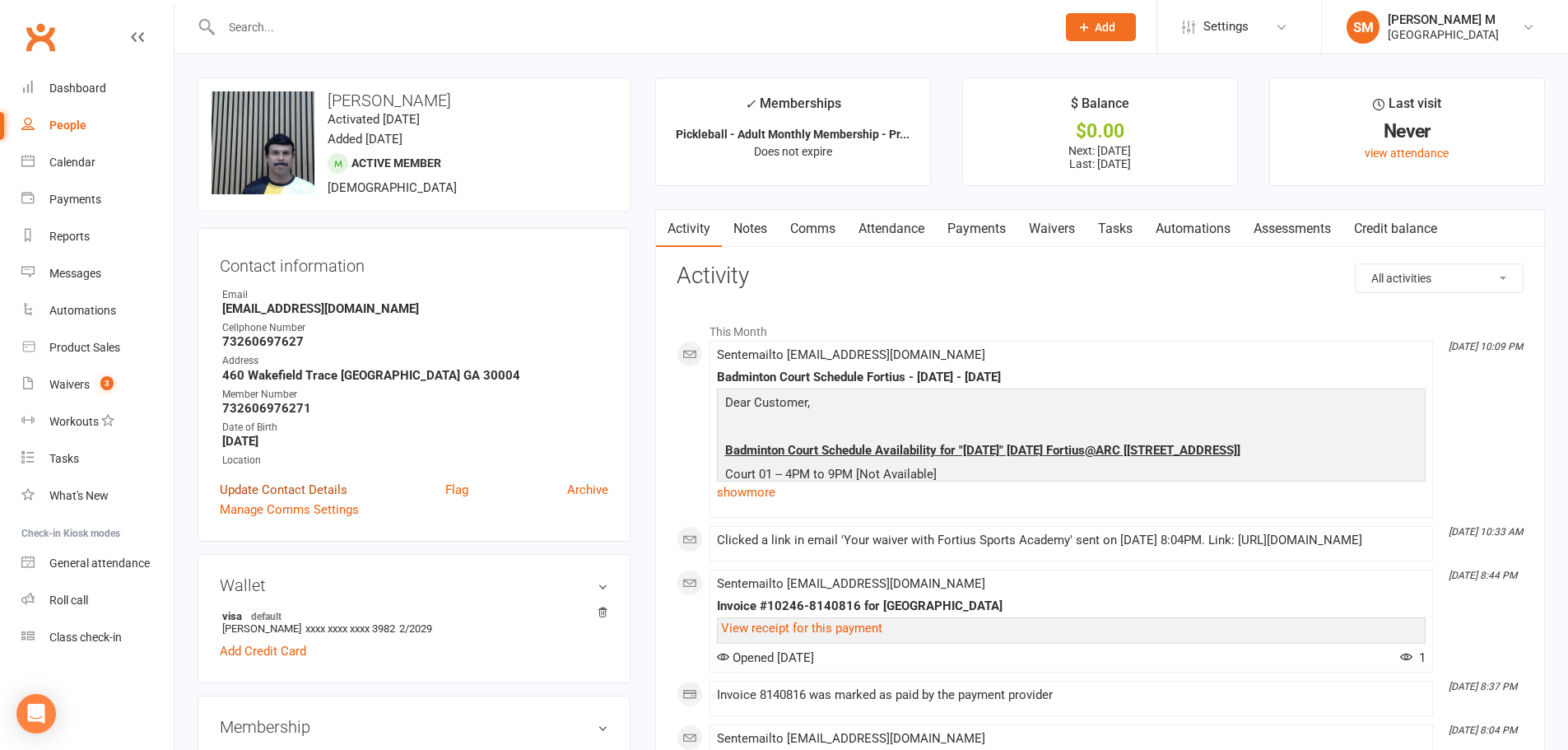
click at [336, 493] on link "Update Contact Details" at bounding box center [284, 489] width 127 height 20
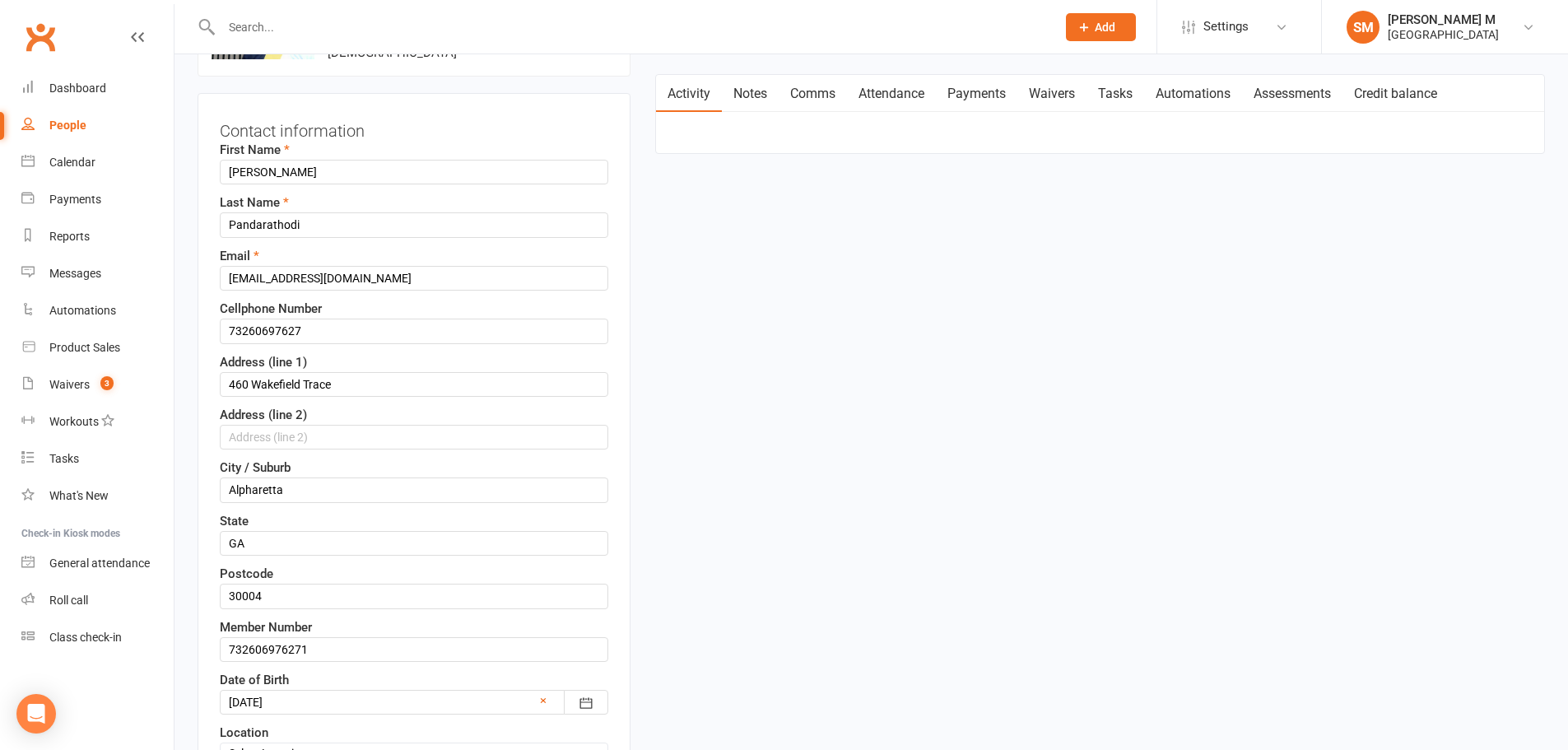
scroll to position [160, 0]
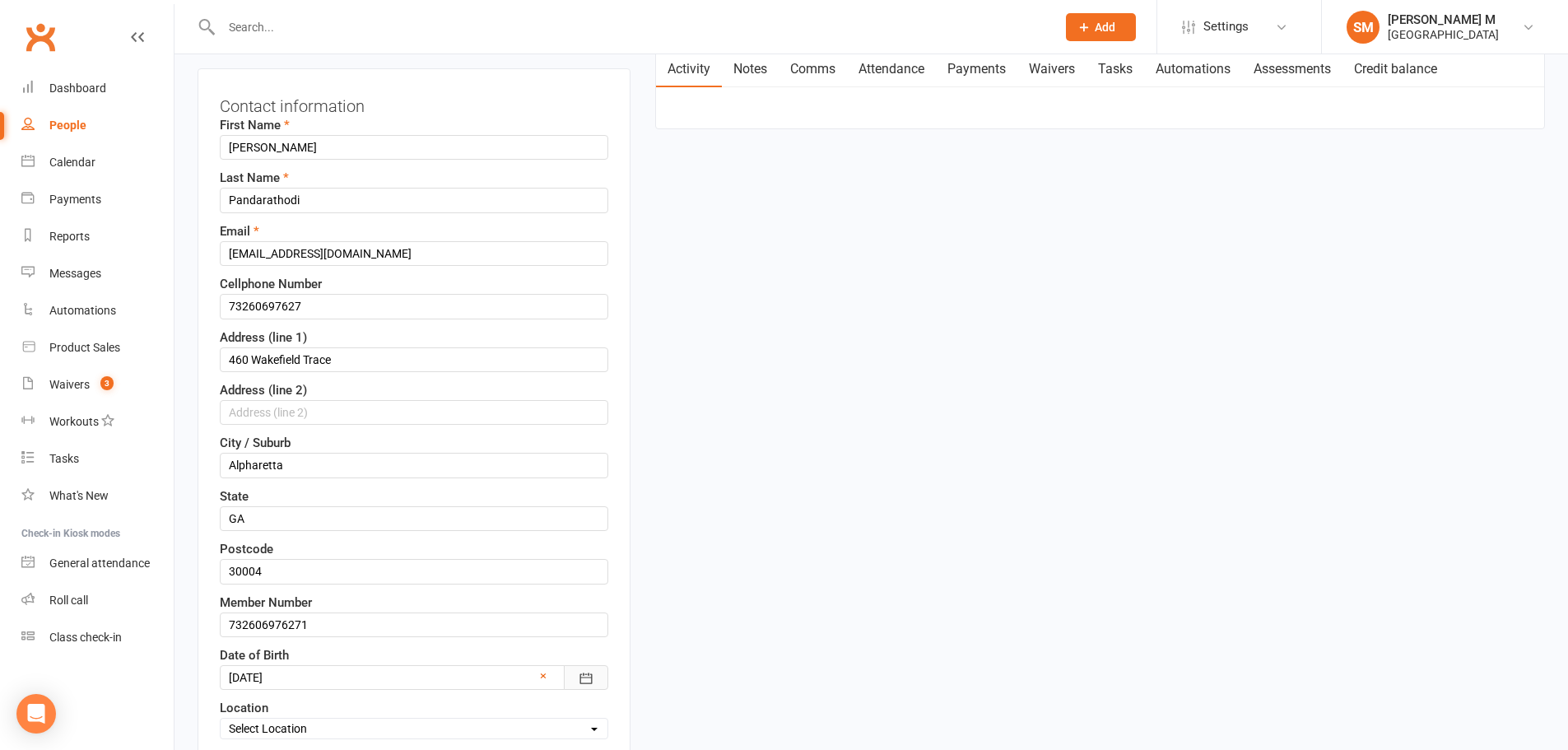
click at [594, 680] on icon "button" at bounding box center [585, 678] width 16 height 16
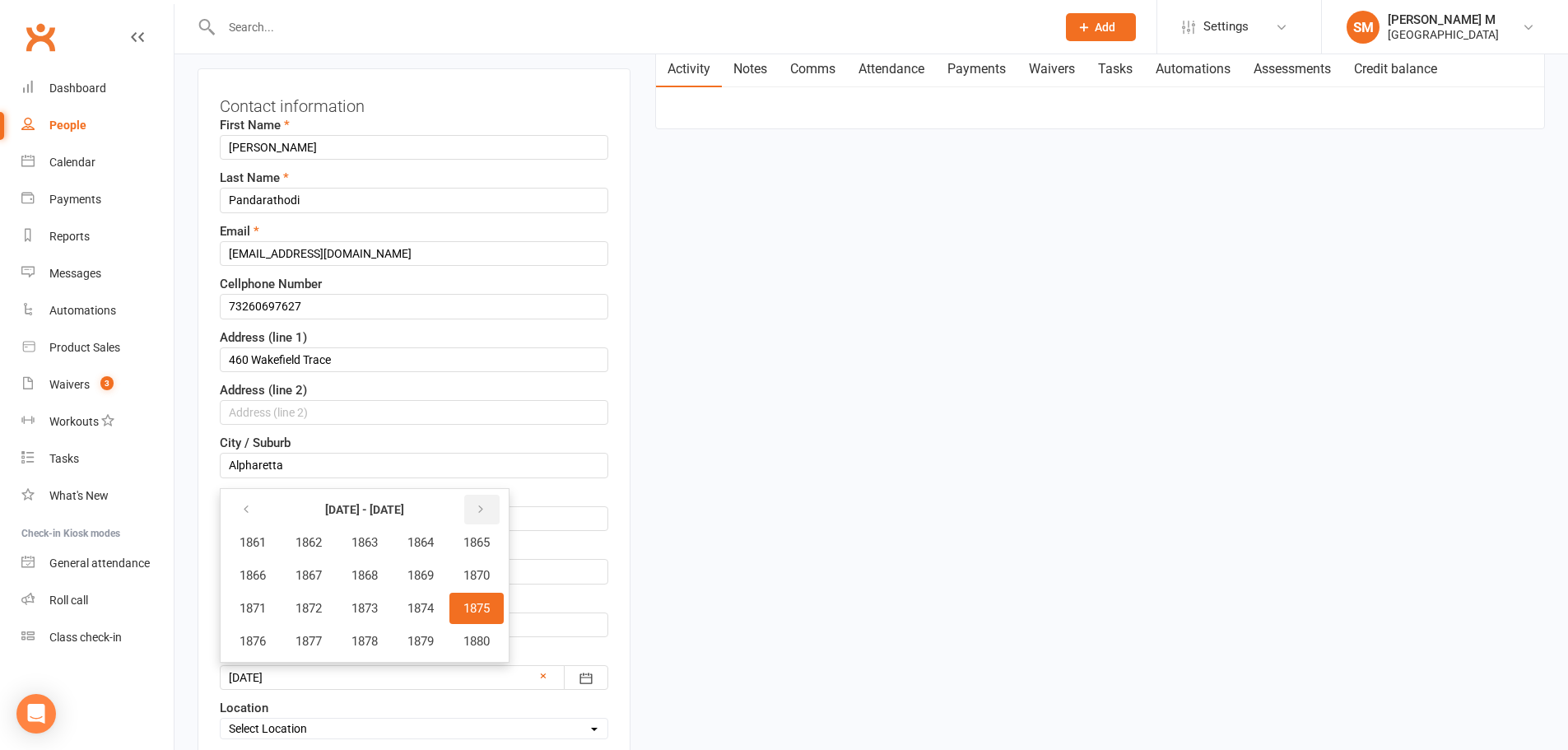
click at [481, 511] on button "button" at bounding box center [482, 509] width 36 height 30
click at [487, 509] on icon "button" at bounding box center [481, 510] width 12 height 14
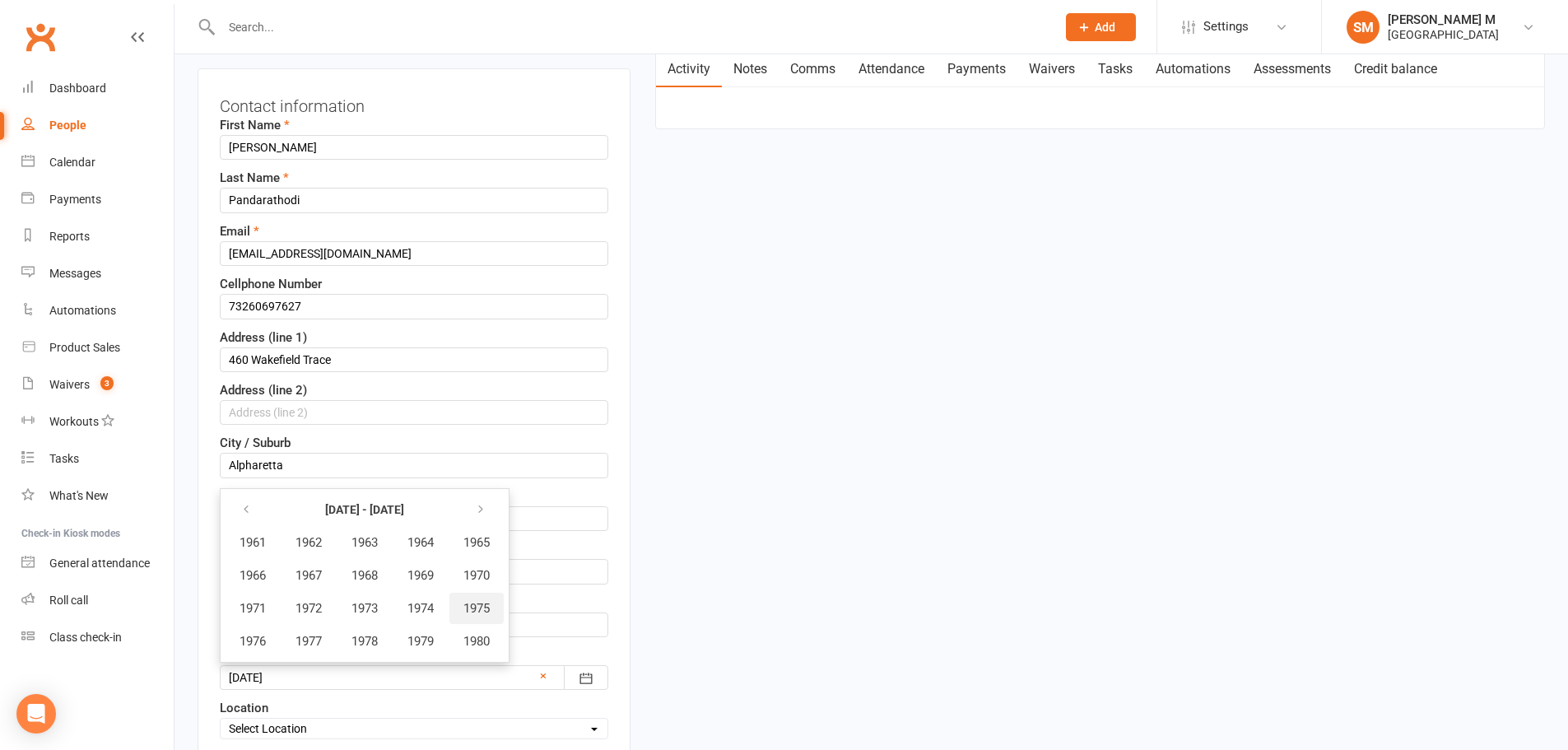
click at [488, 602] on span "1975" at bounding box center [476, 607] width 26 height 14
click at [340, 646] on span "November" at bounding box center [358, 640] width 57 height 14
click at [364, 647] on button "11" at bounding box center [358, 636] width 35 height 30
type input "[DATE]"
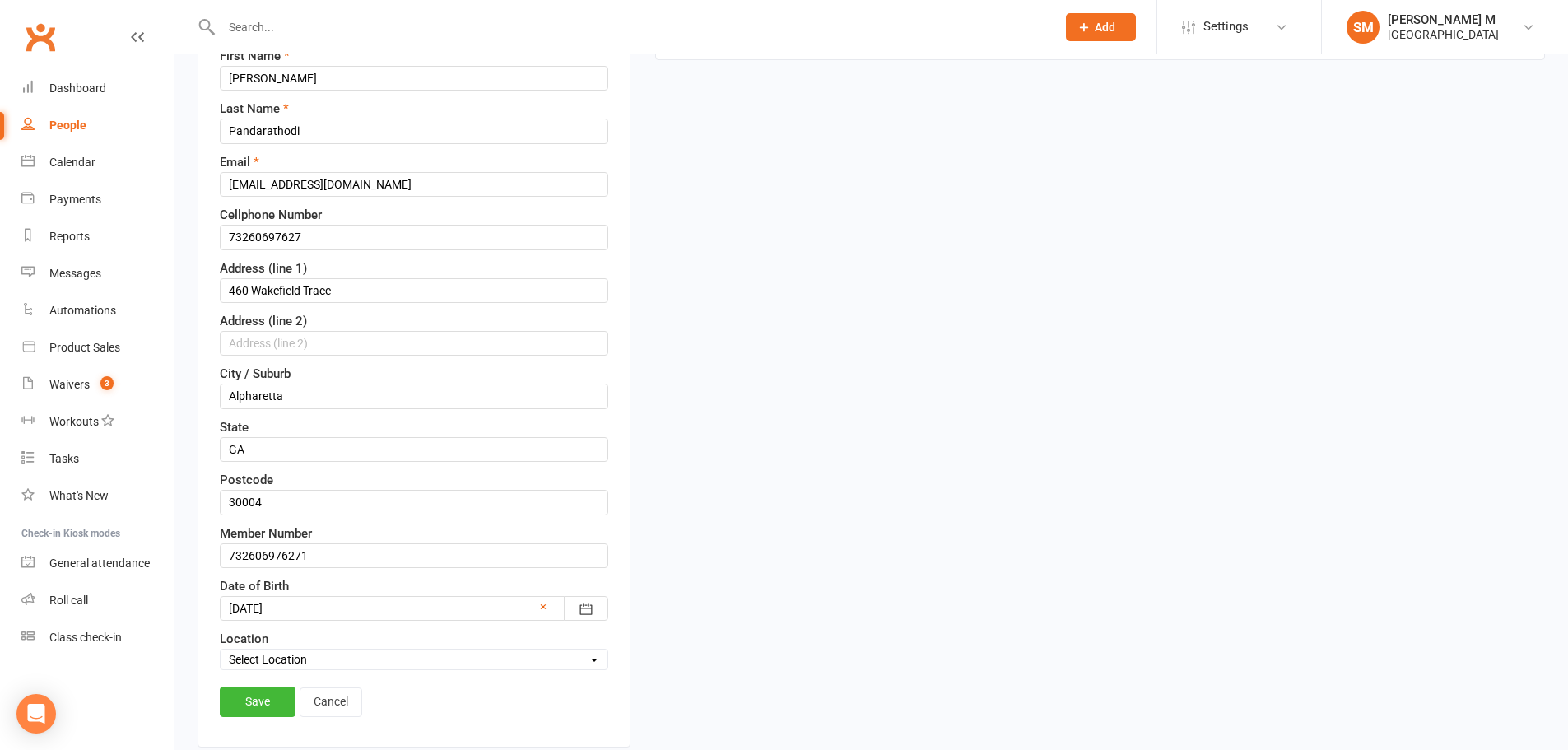
scroll to position [324, 0]
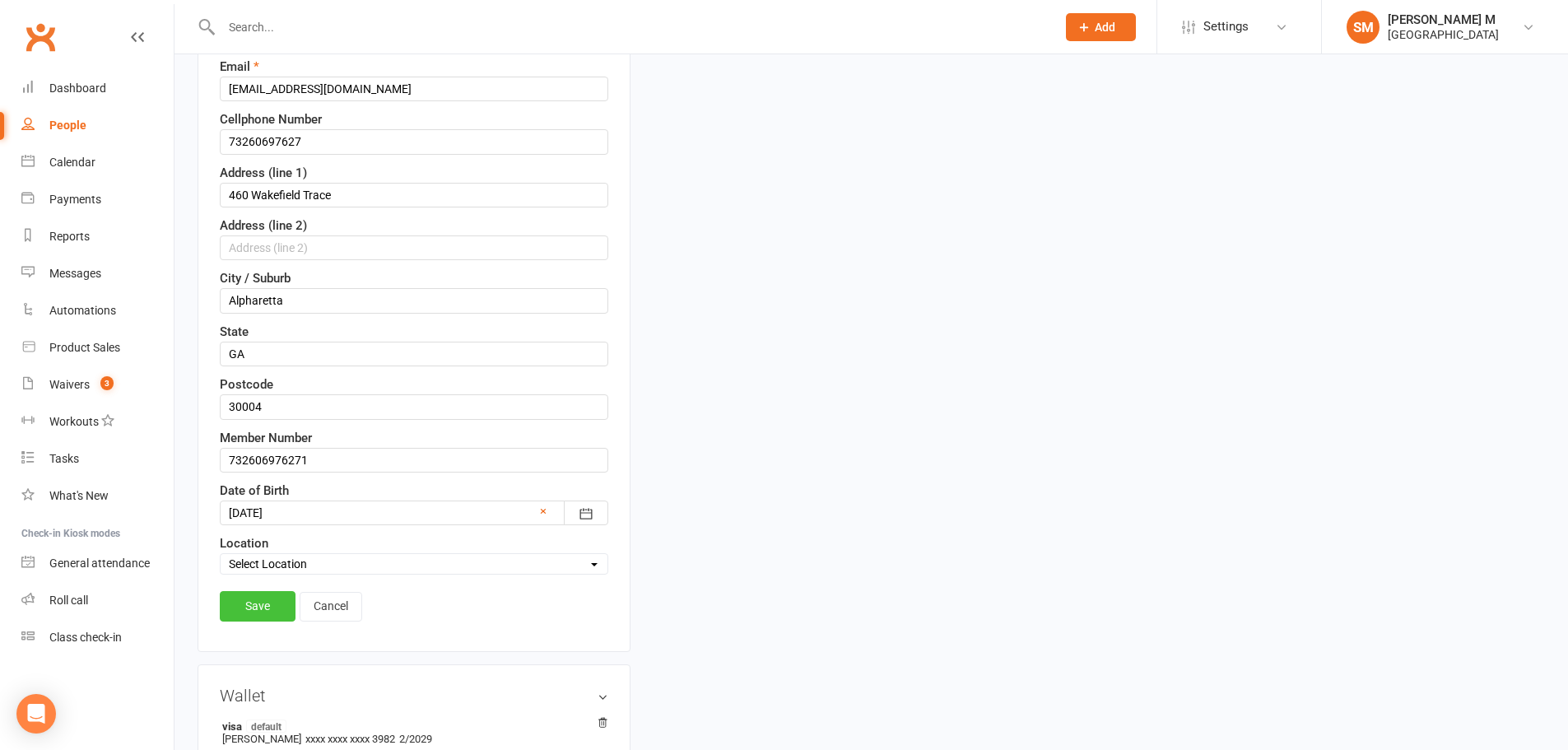
click at [237, 604] on link "Save" at bounding box center [257, 606] width 76 height 30
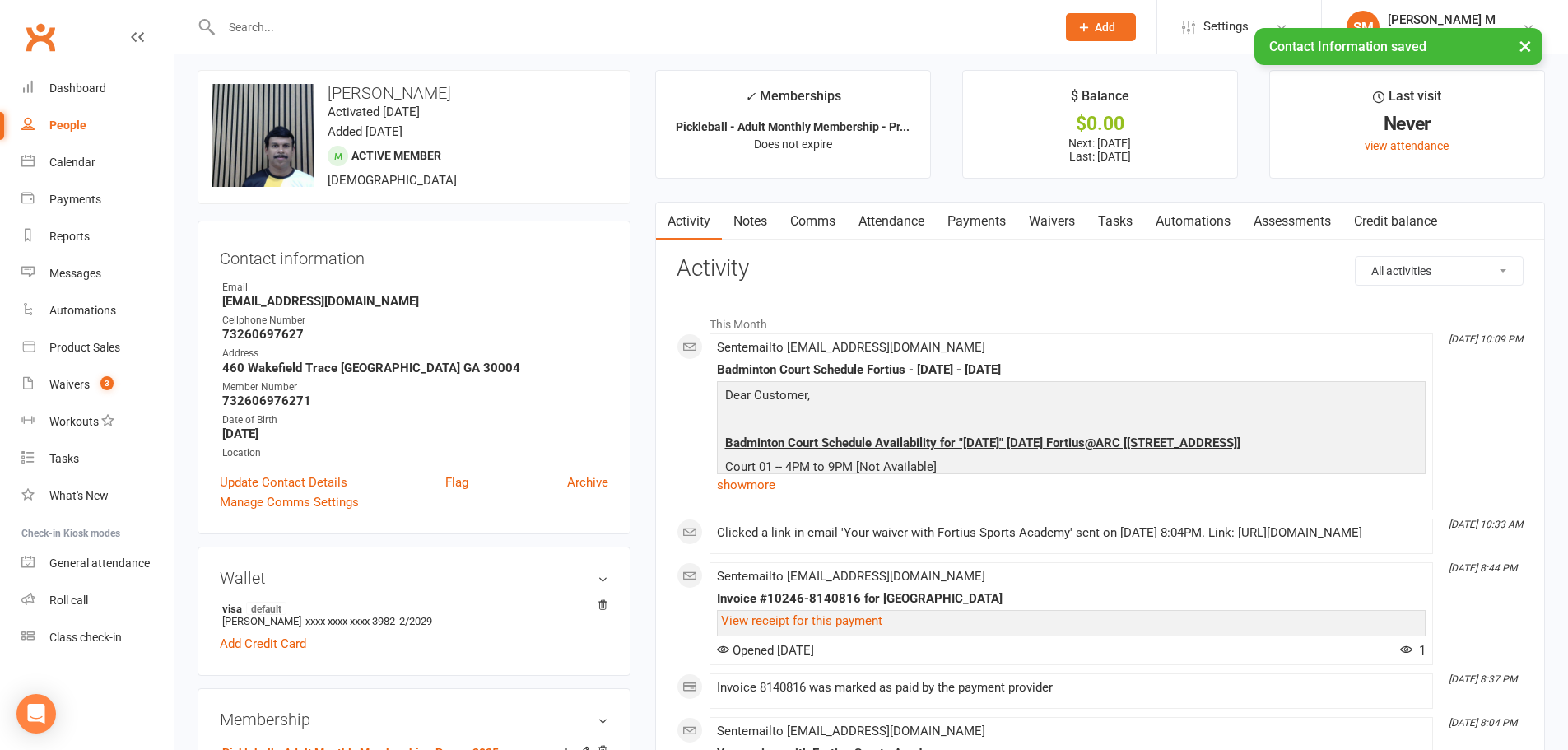
scroll to position [0, 0]
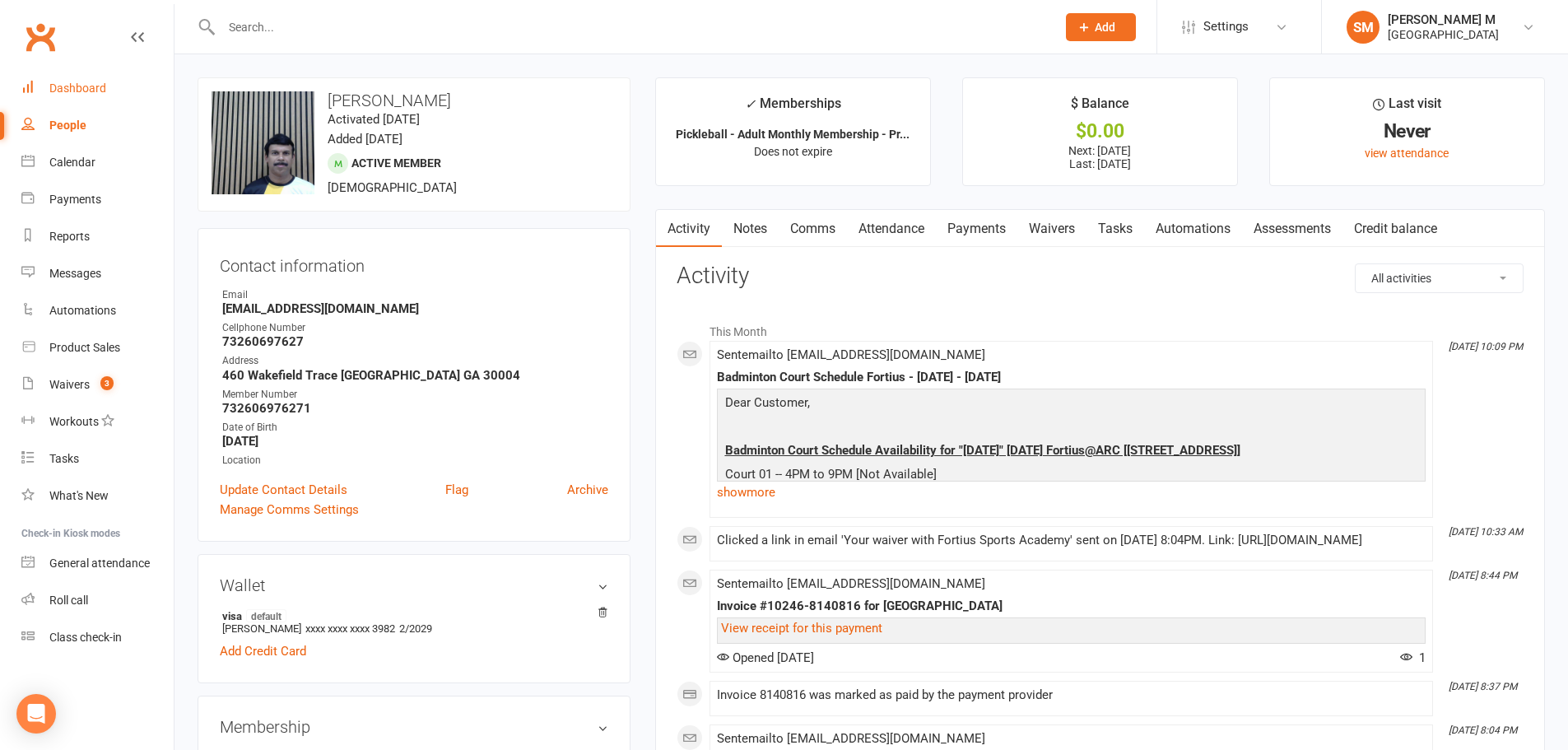
click at [60, 84] on div "Dashboard" at bounding box center [77, 88] width 57 height 14
